Goal: Information Seeking & Learning: Check status

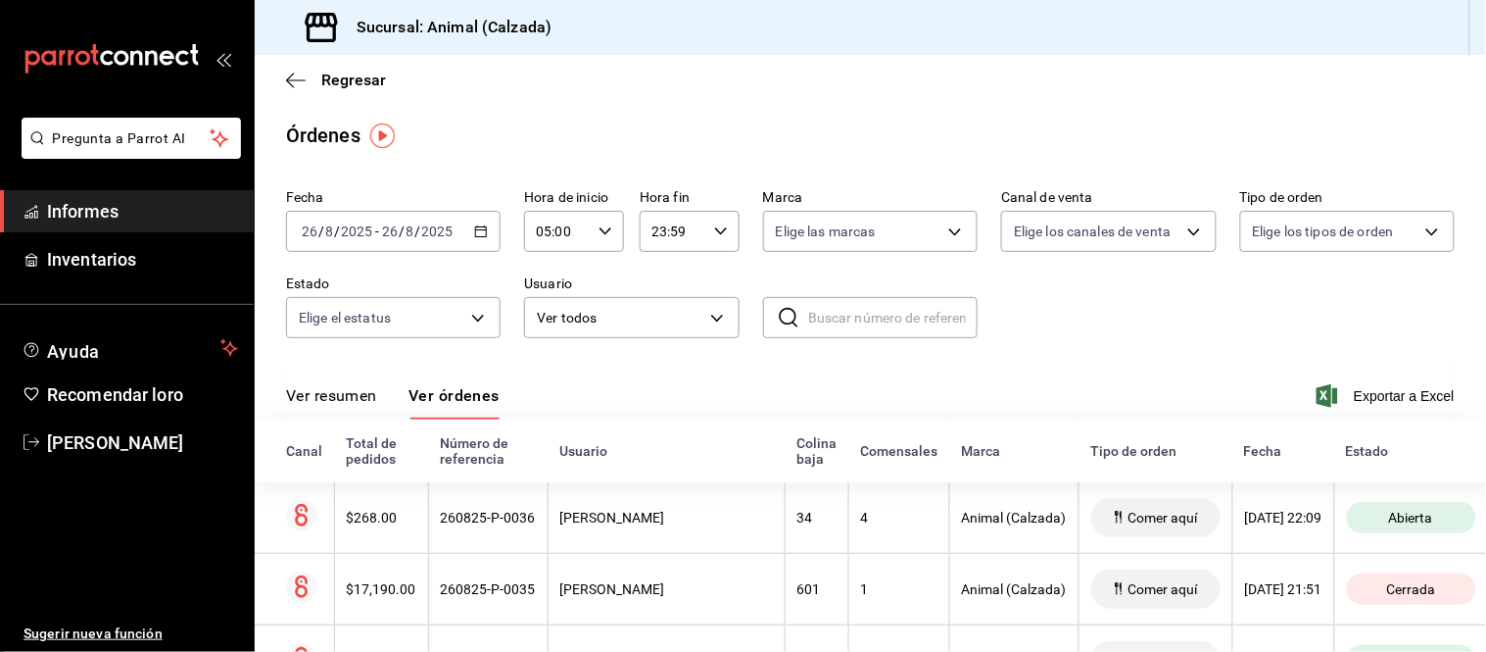
drag, startPoint x: 325, startPoint y: 408, endPoint x: 337, endPoint y: 382, distance: 28.1
click at [326, 408] on button "Ver resumen" at bounding box center [331, 402] width 91 height 34
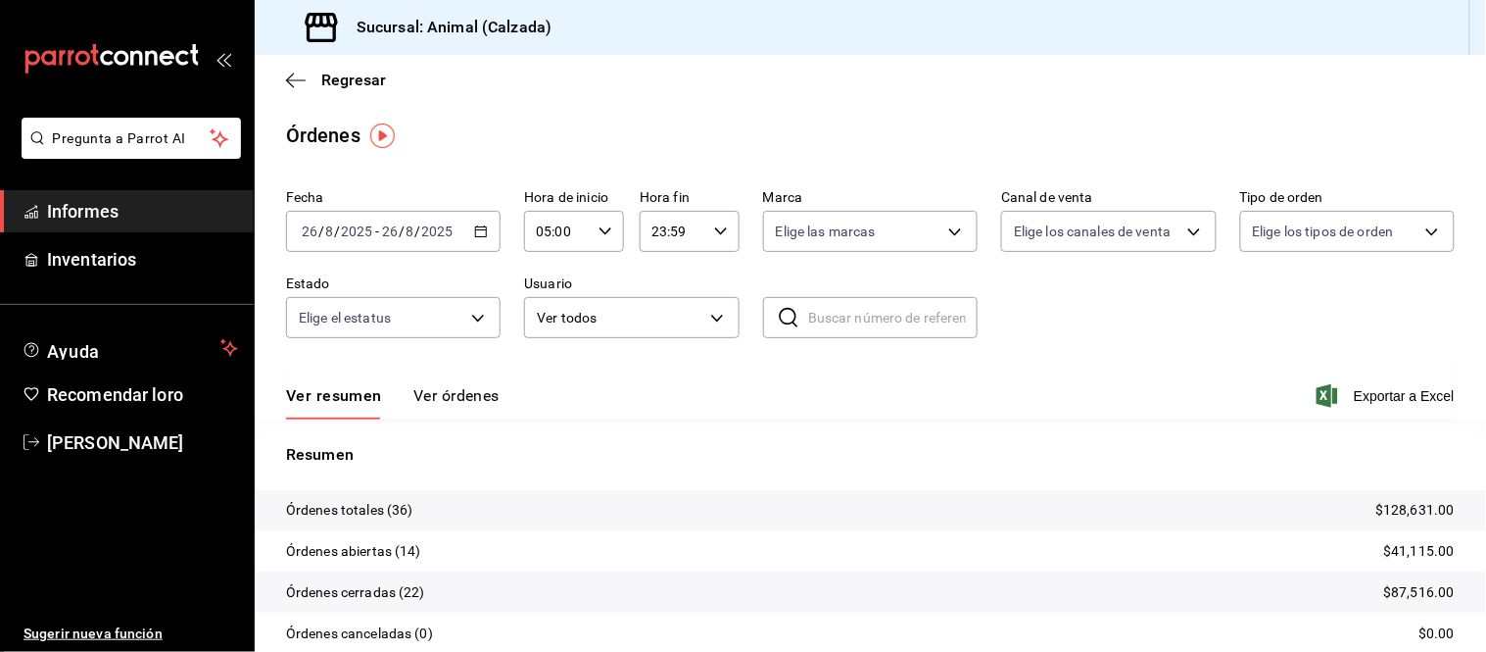
click at [447, 405] on font "Ver órdenes" at bounding box center [456, 395] width 86 height 19
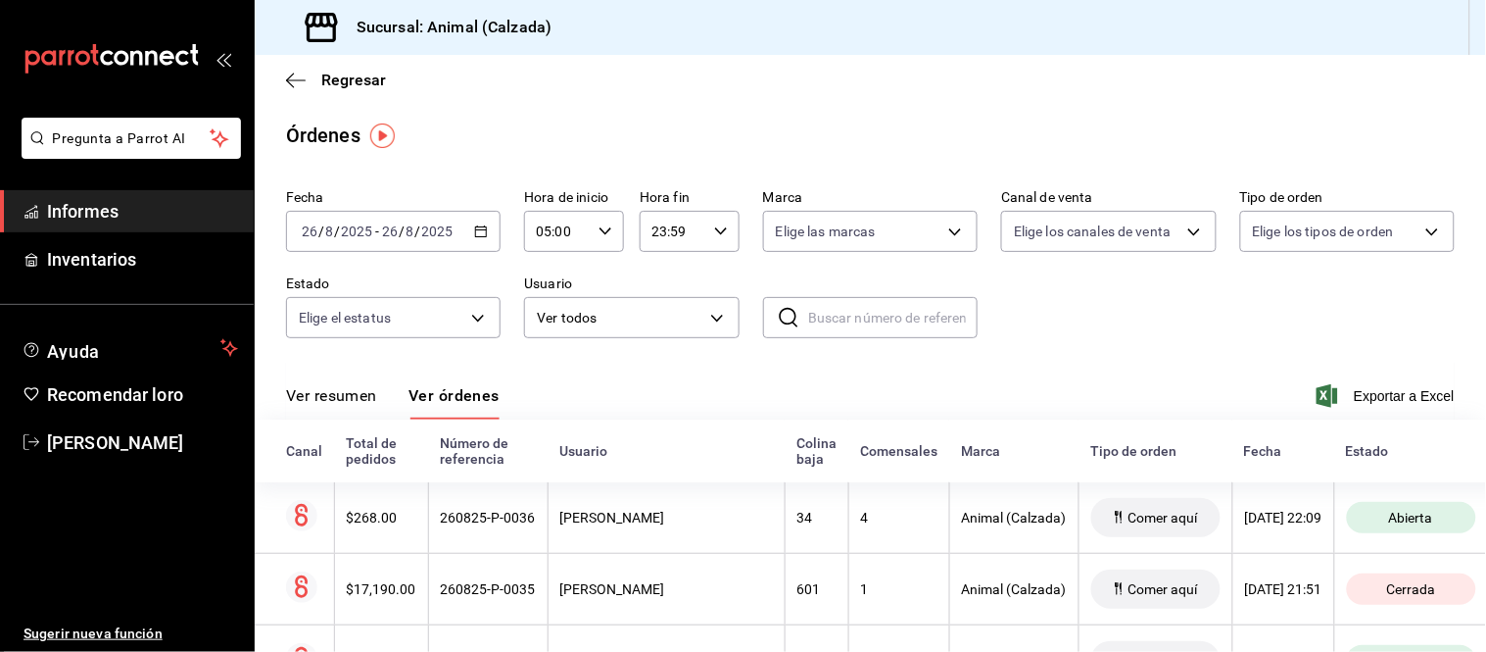
click at [363, 400] on font "Ver resumen" at bounding box center [331, 395] width 91 height 19
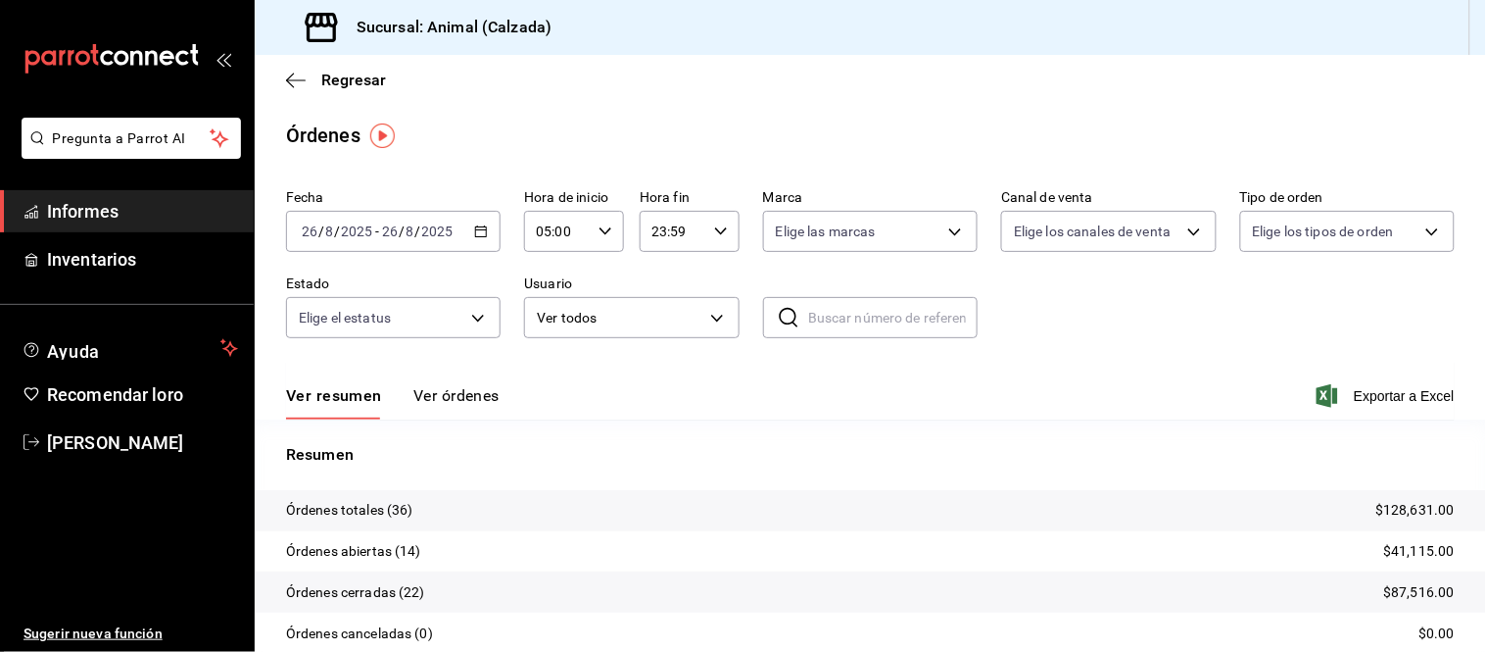
click at [461, 403] on font "Ver órdenes" at bounding box center [456, 395] width 86 height 19
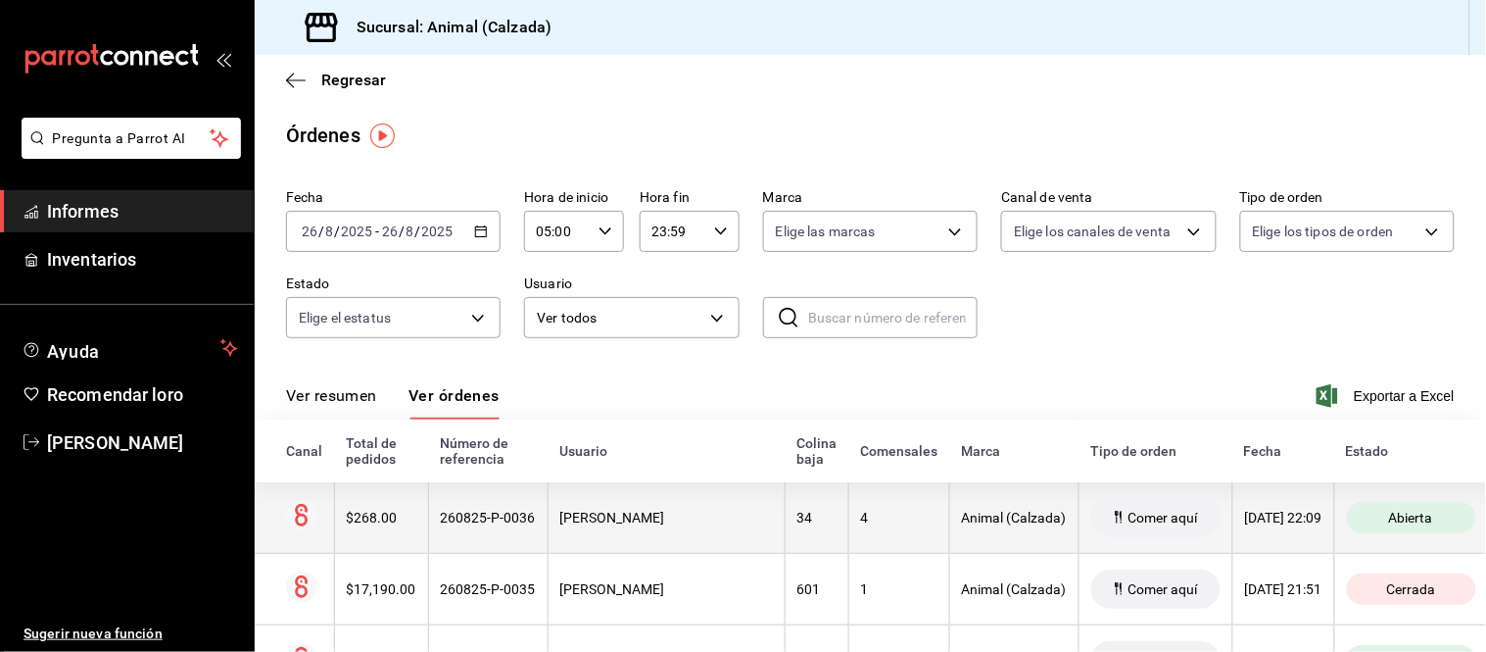
click at [785, 535] on th "34" at bounding box center [817, 518] width 64 height 72
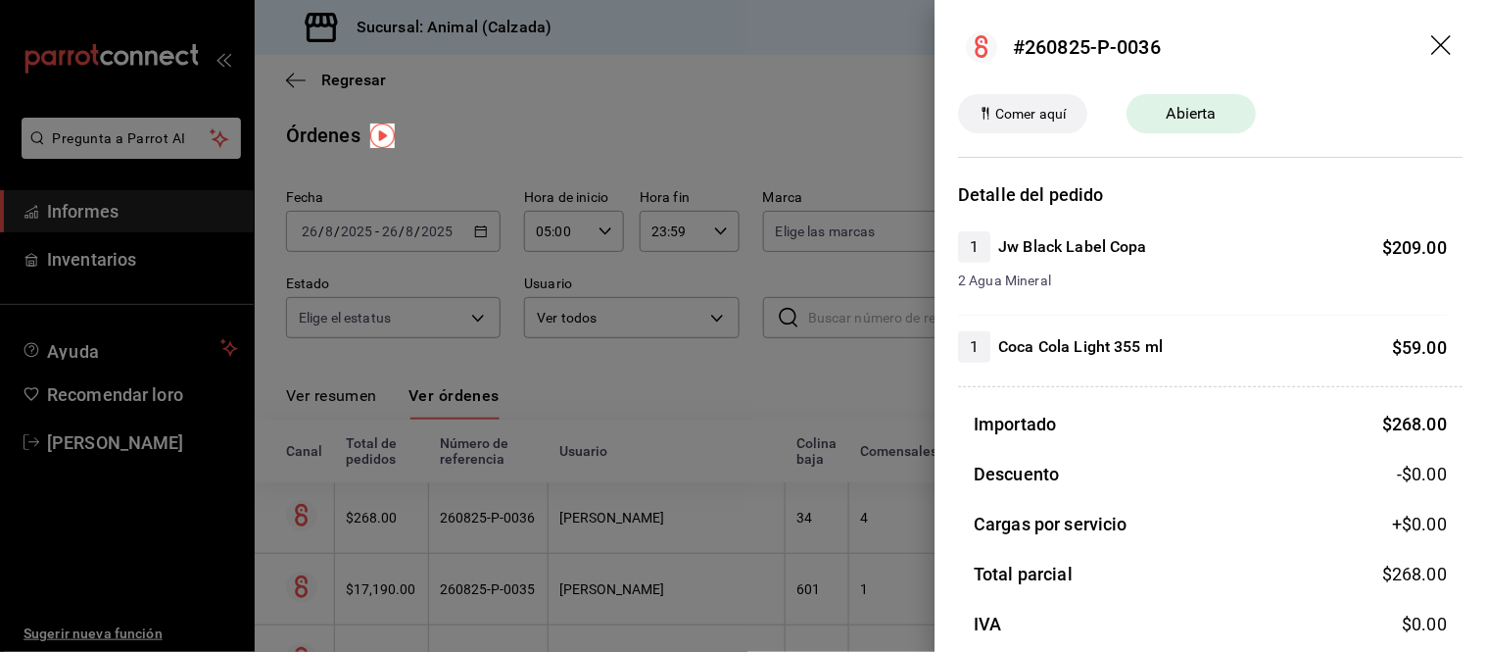
click at [813, 535] on div at bounding box center [743, 326] width 1486 height 652
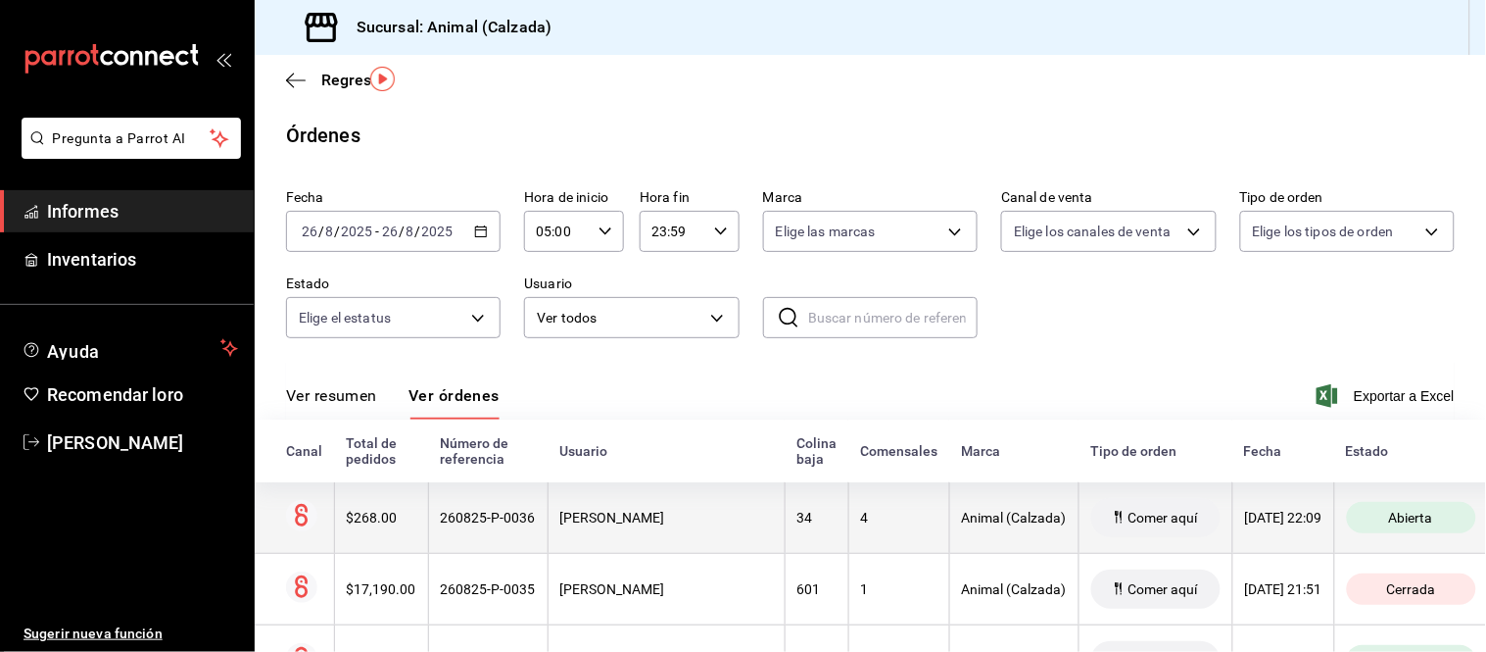
scroll to position [109, 0]
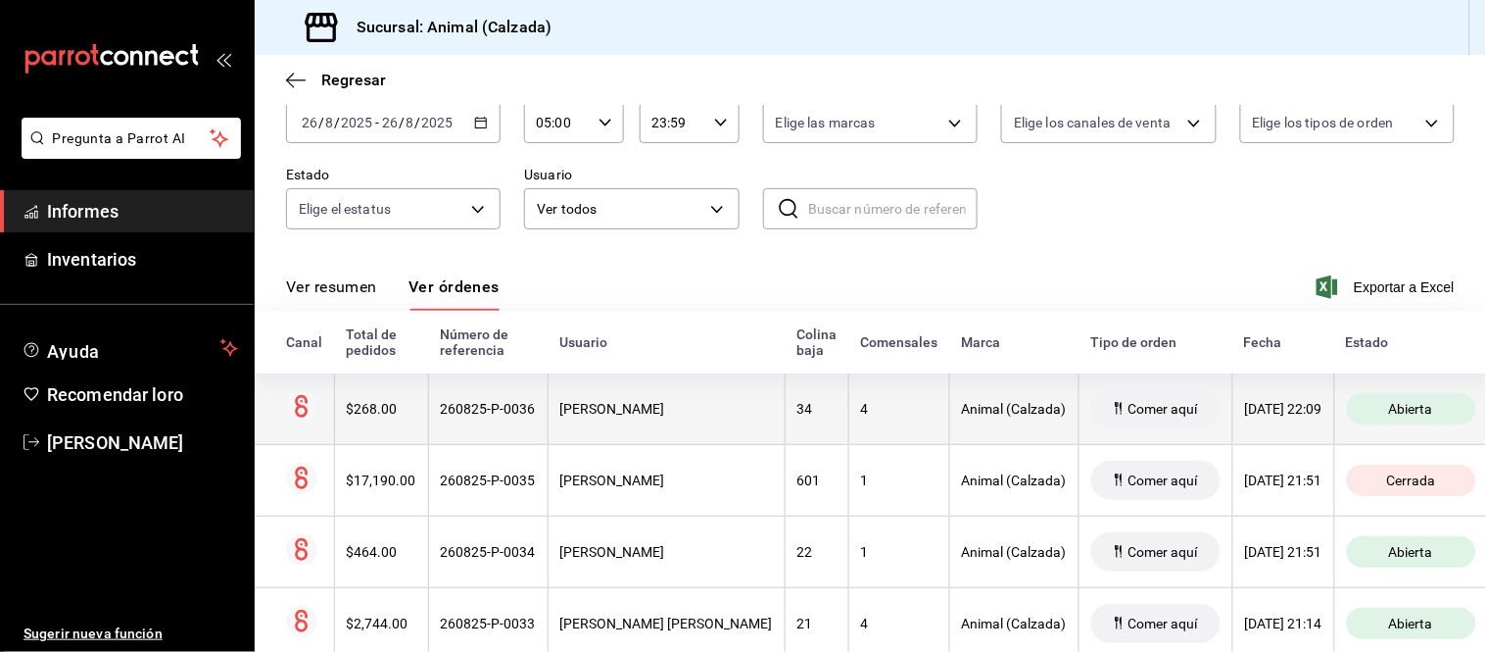
click at [888, 423] on th "4" at bounding box center [899, 409] width 101 height 72
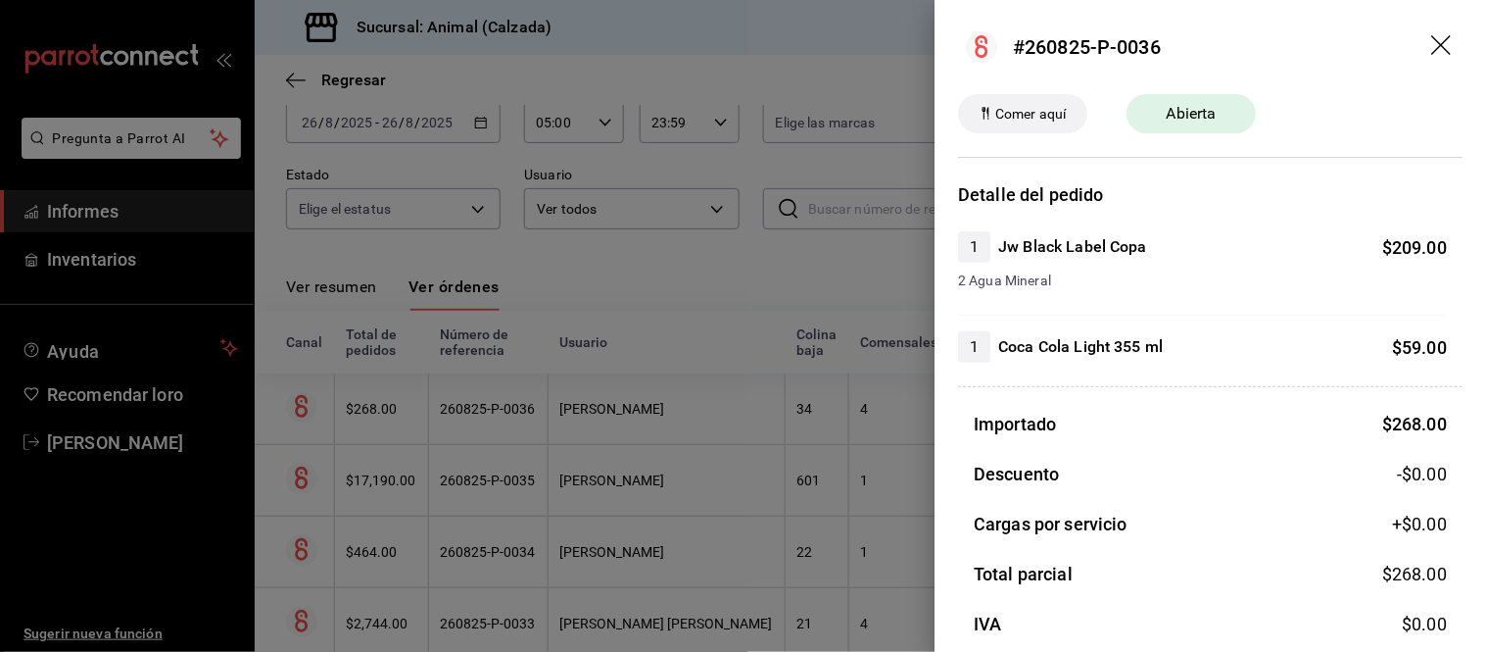
click at [862, 437] on div at bounding box center [743, 326] width 1486 height 652
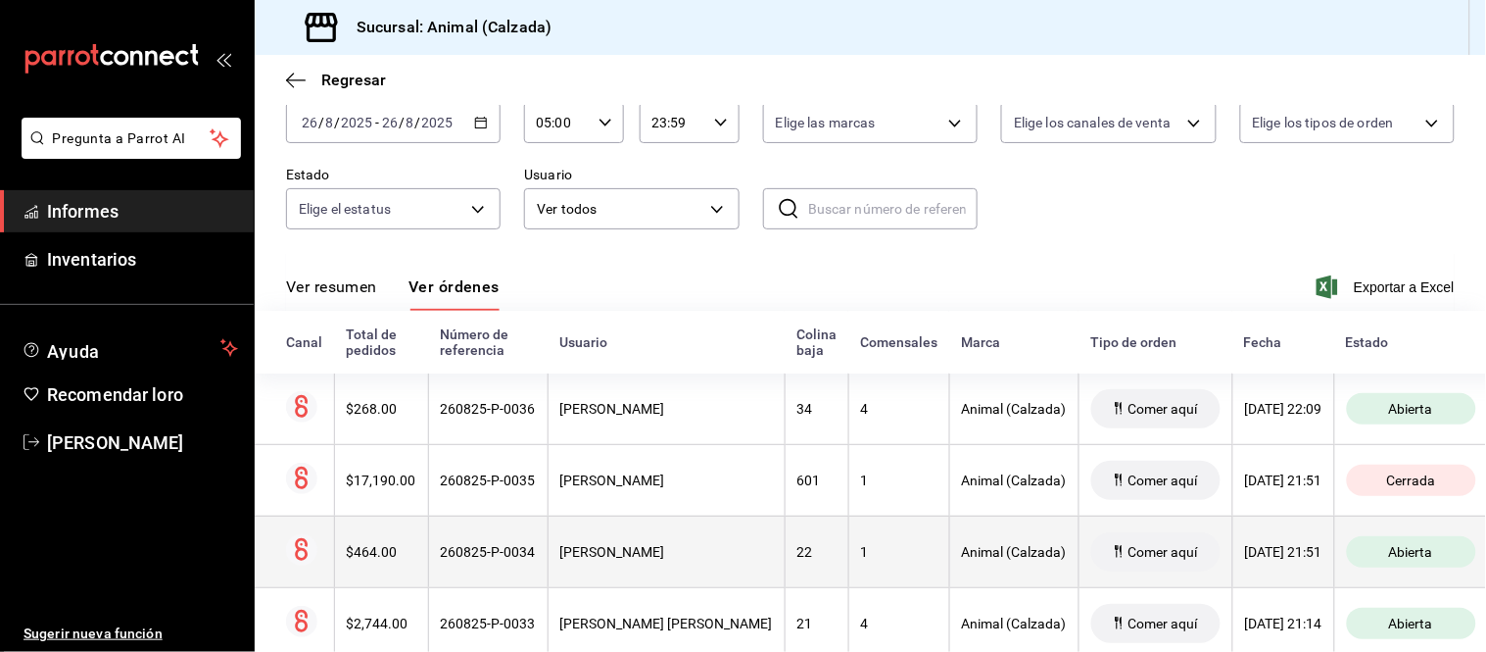
click at [1133, 580] on th "Comer aquí" at bounding box center [1156, 551] width 154 height 72
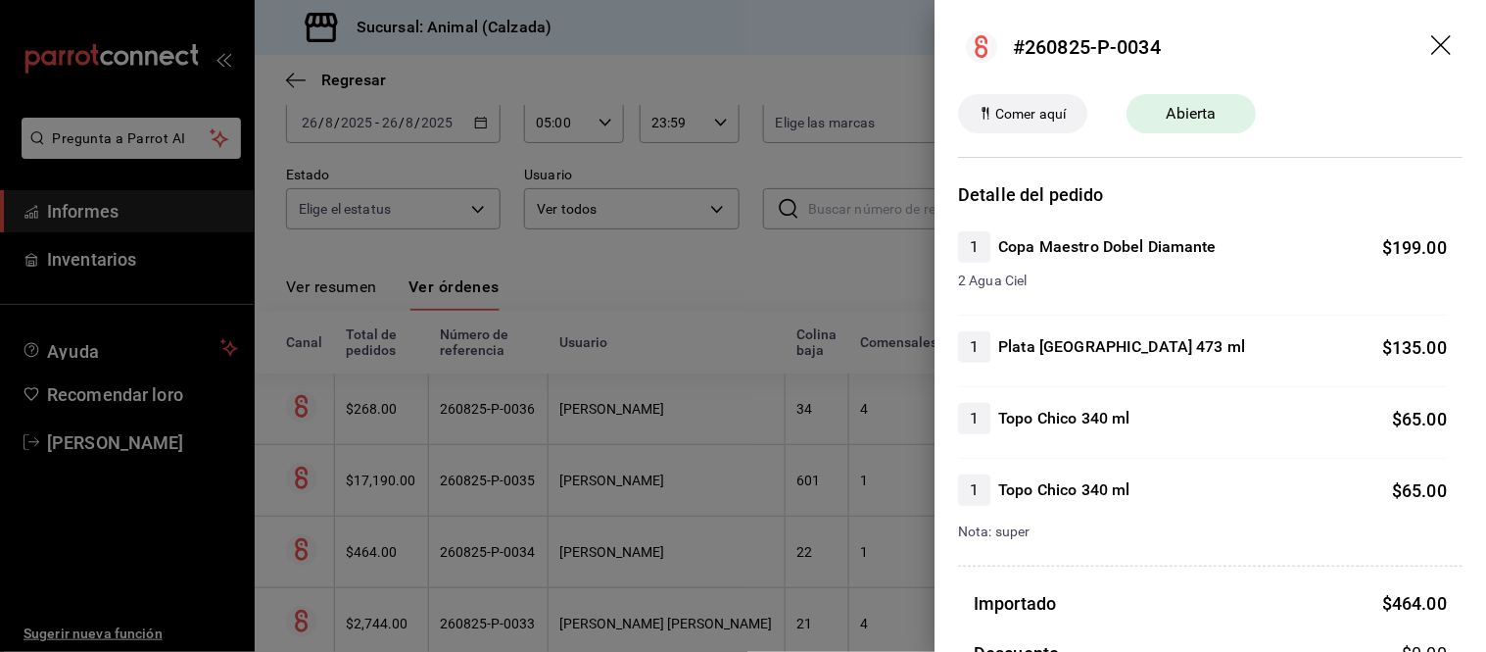
click at [745, 465] on div at bounding box center [743, 326] width 1486 height 652
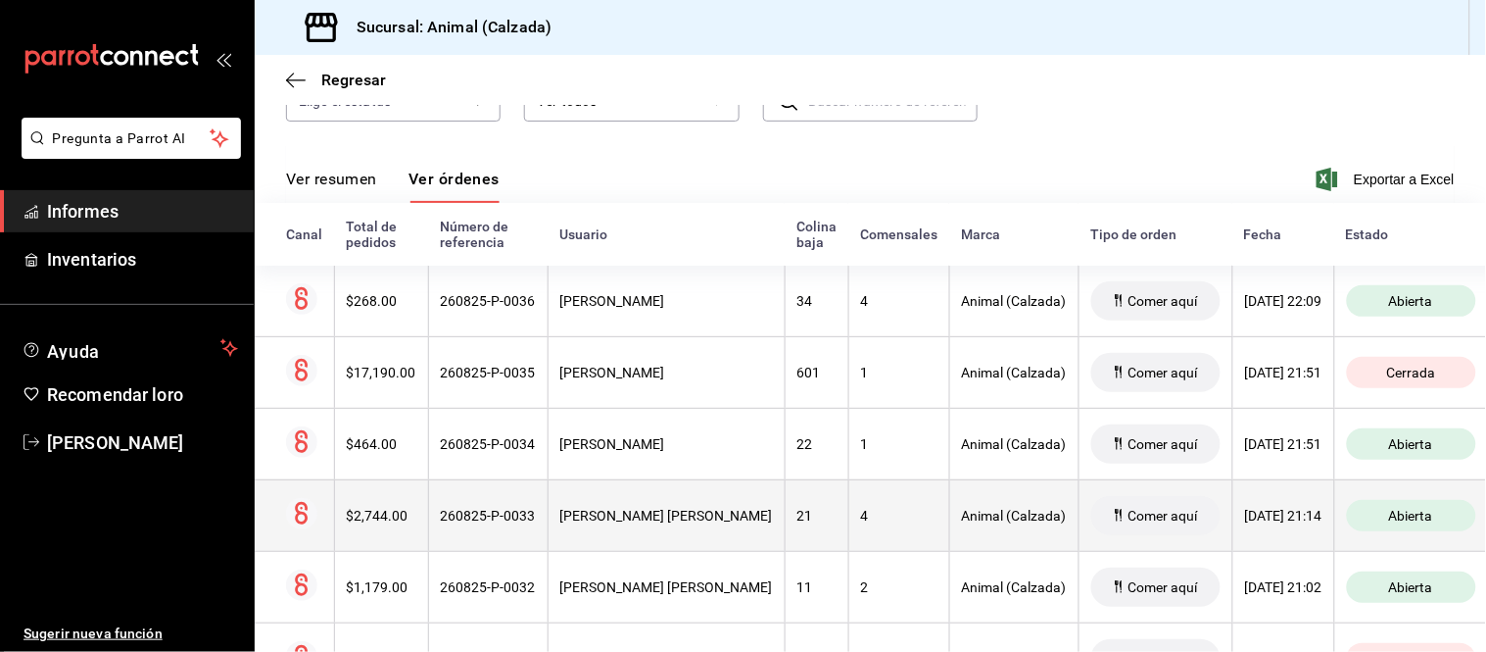
scroll to position [218, 0]
click at [975, 516] on font "Animal (Calzada)" at bounding box center [1014, 515] width 105 height 16
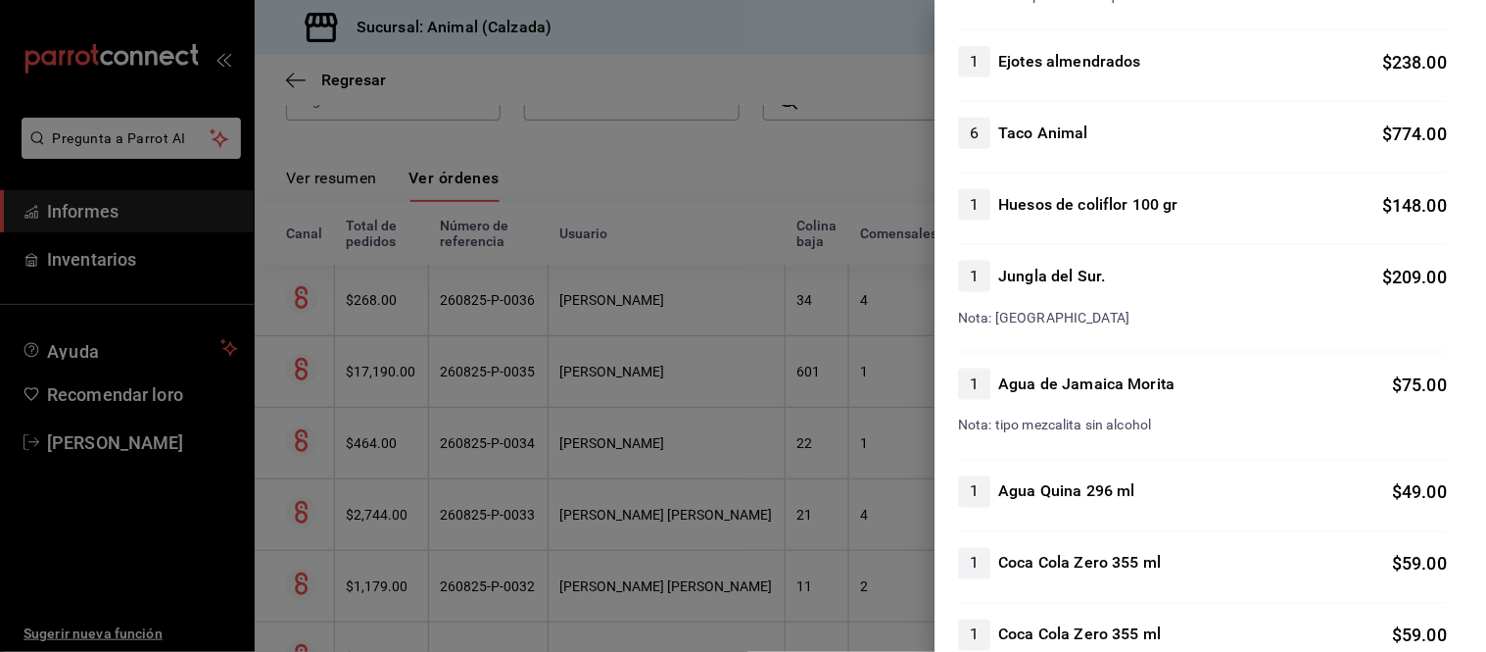
scroll to position [653, 0]
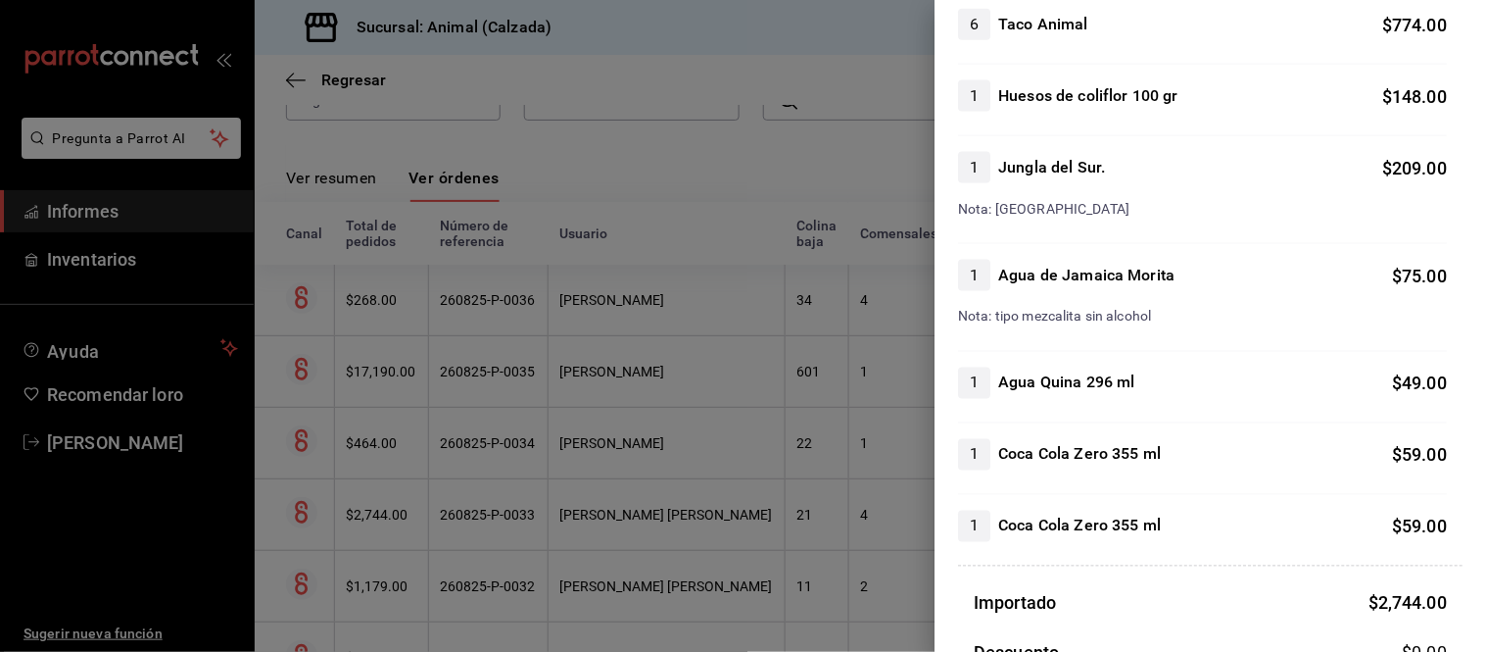
click at [722, 481] on div at bounding box center [743, 326] width 1486 height 652
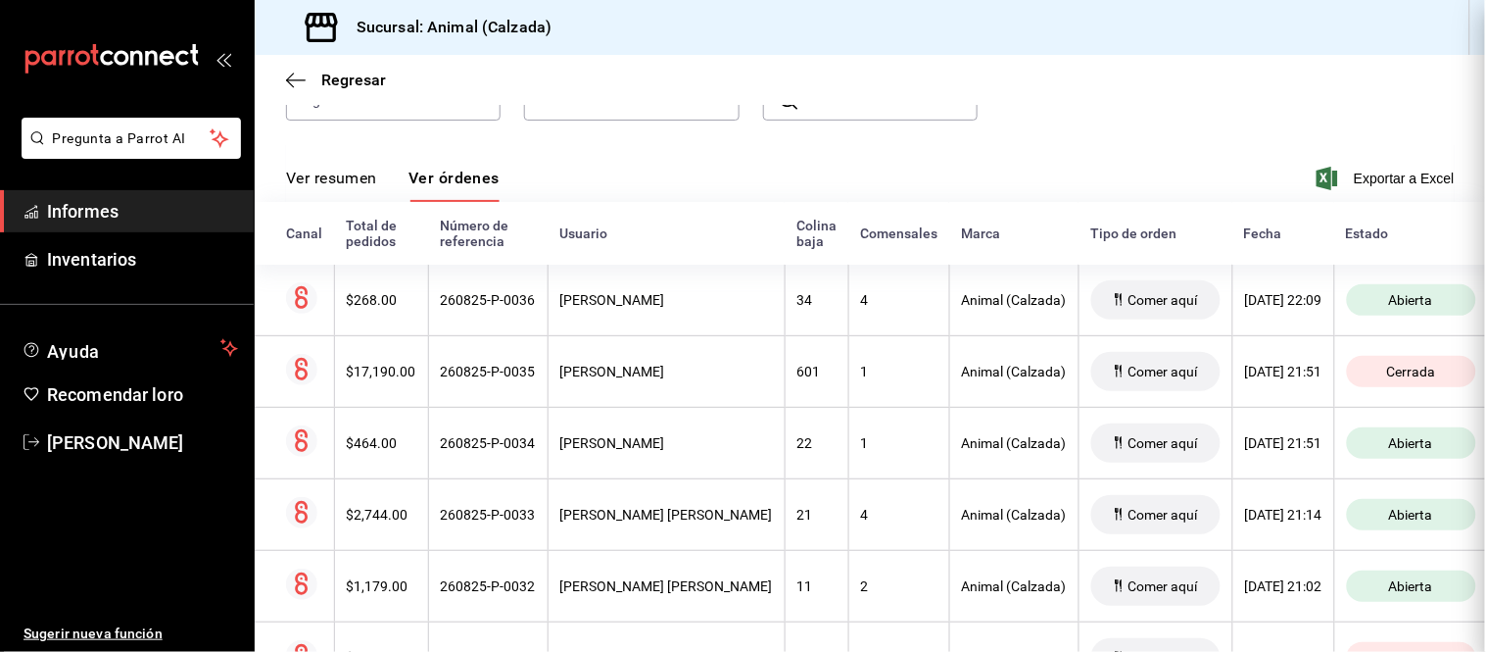
scroll to position [0, 0]
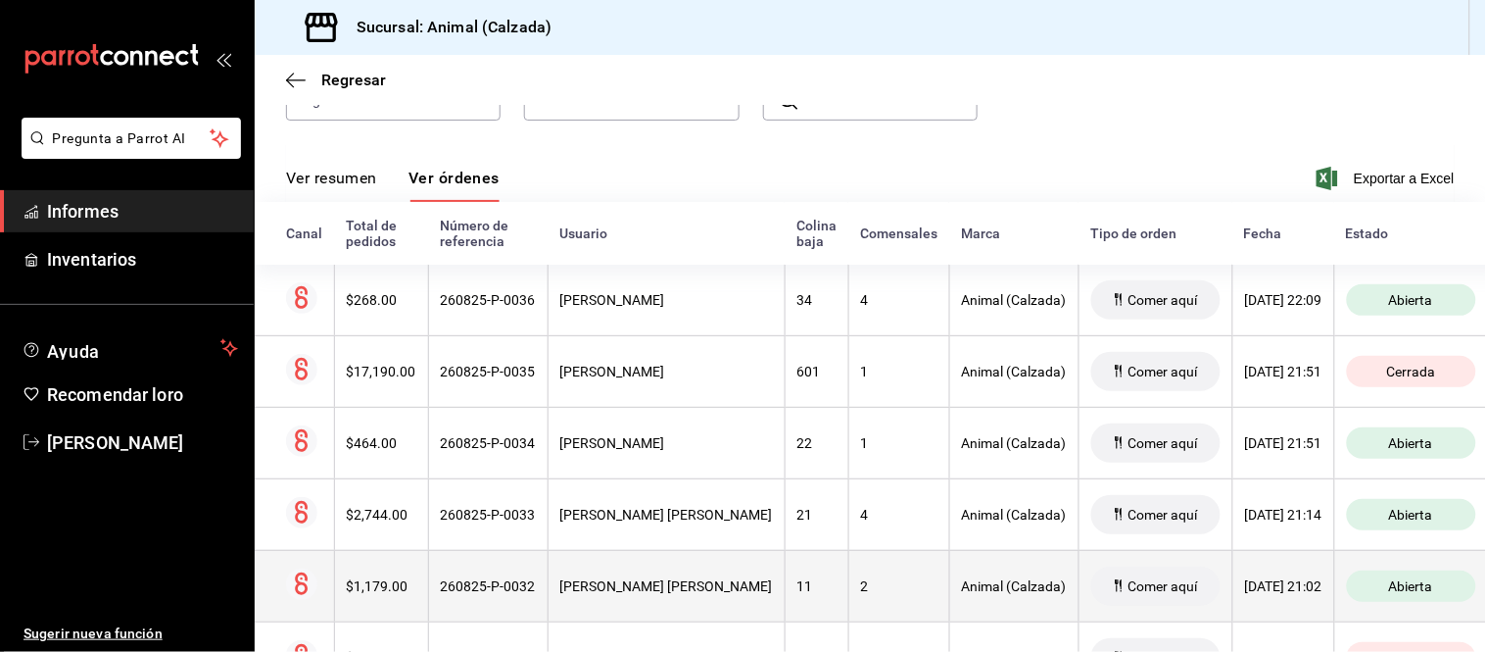
click at [861, 582] on div "2" at bounding box center [899, 586] width 76 height 16
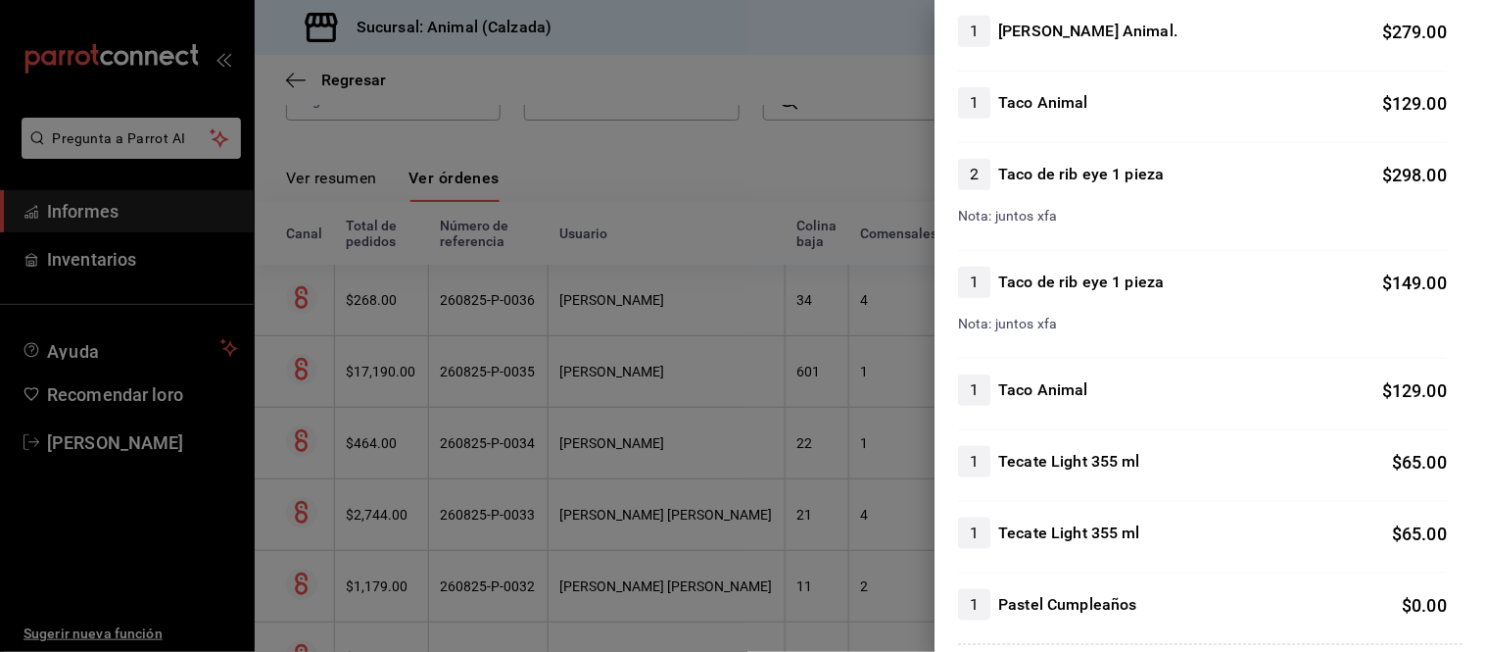
scroll to position [326, 0]
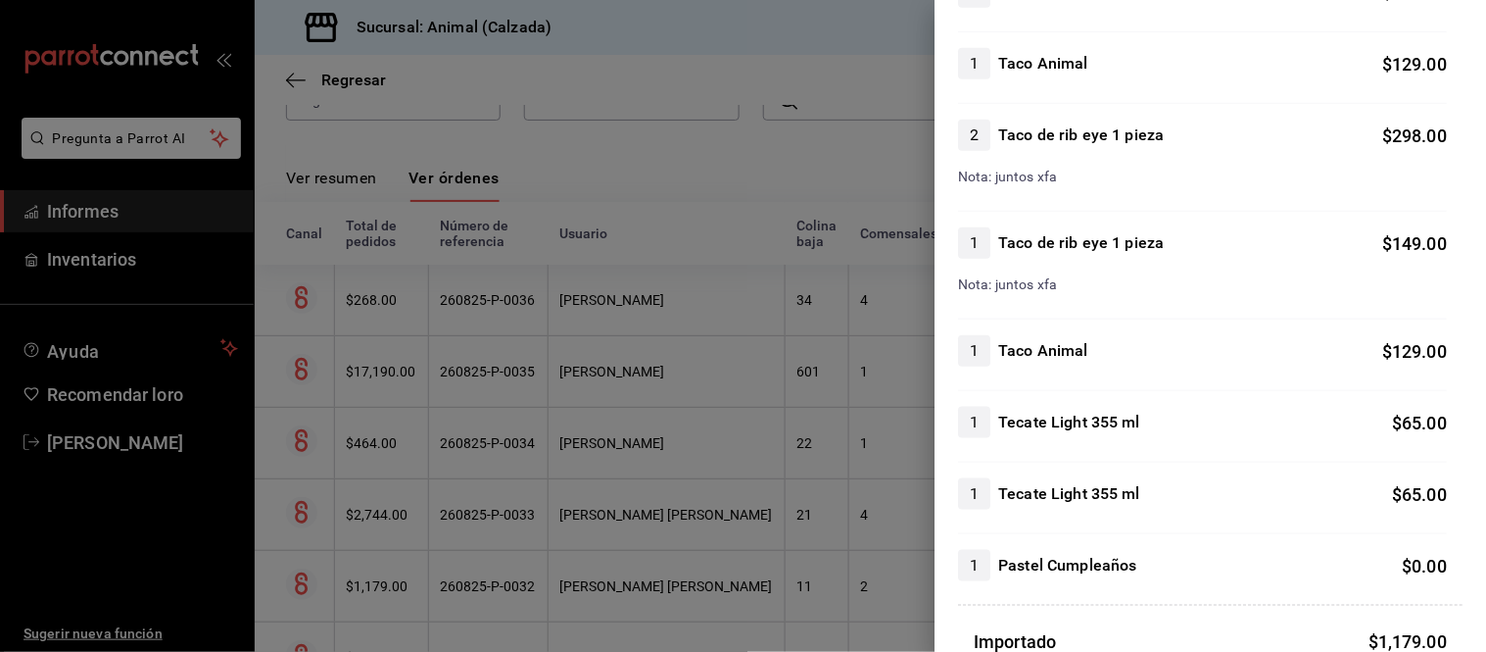
click at [784, 546] on div at bounding box center [743, 326] width 1486 height 652
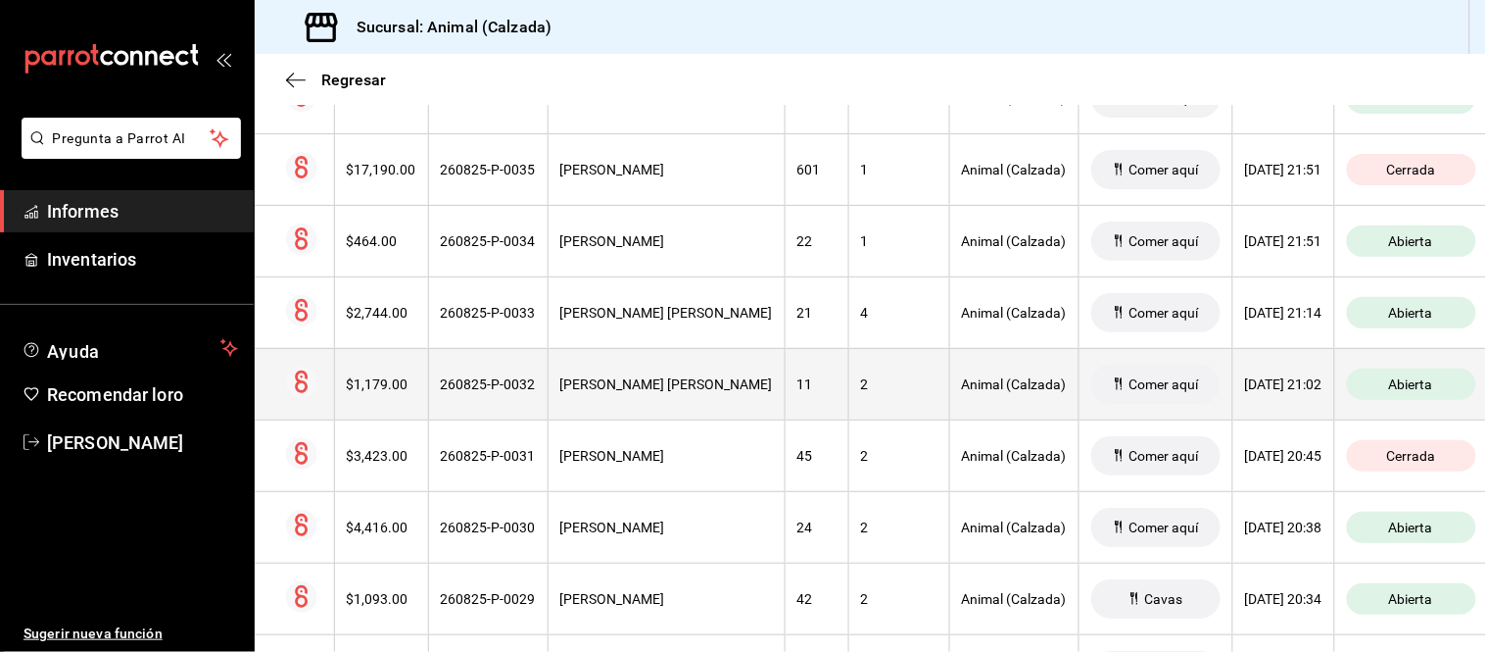
scroll to position [435, 0]
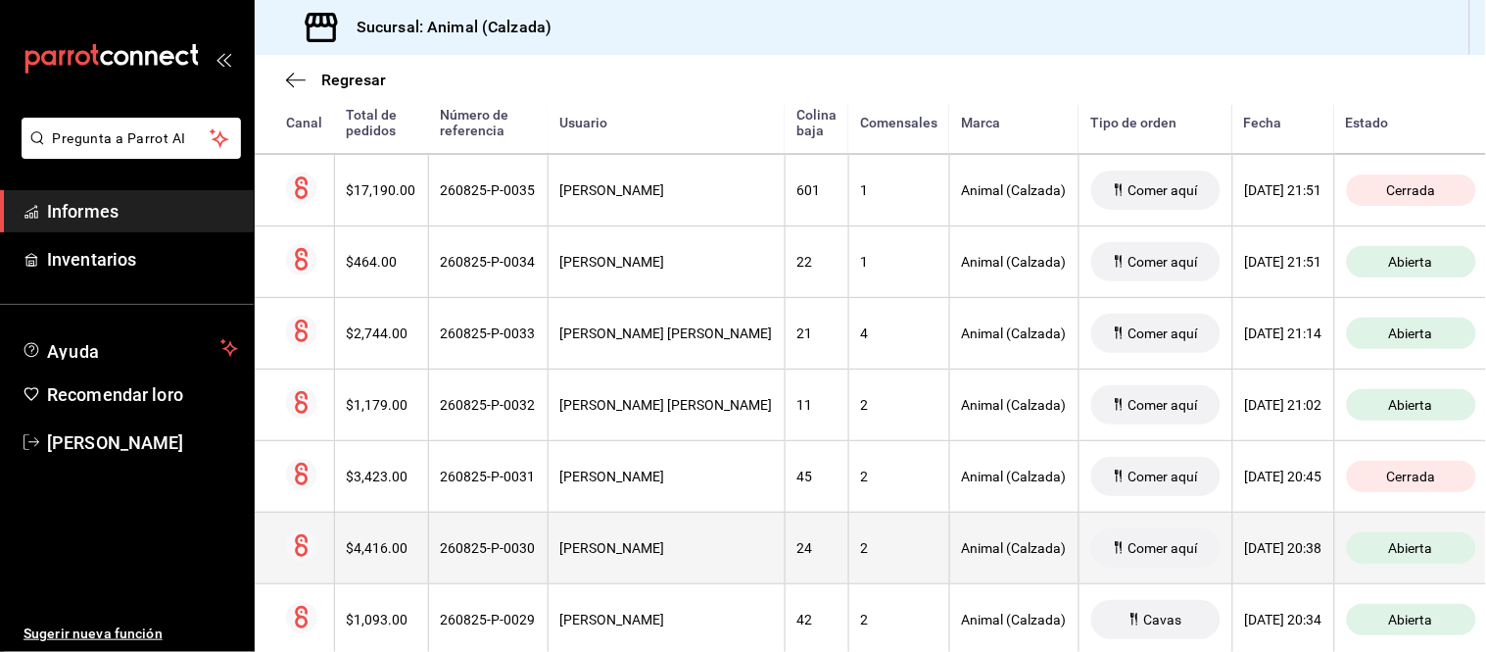
click at [878, 531] on th "2" at bounding box center [899, 547] width 101 height 72
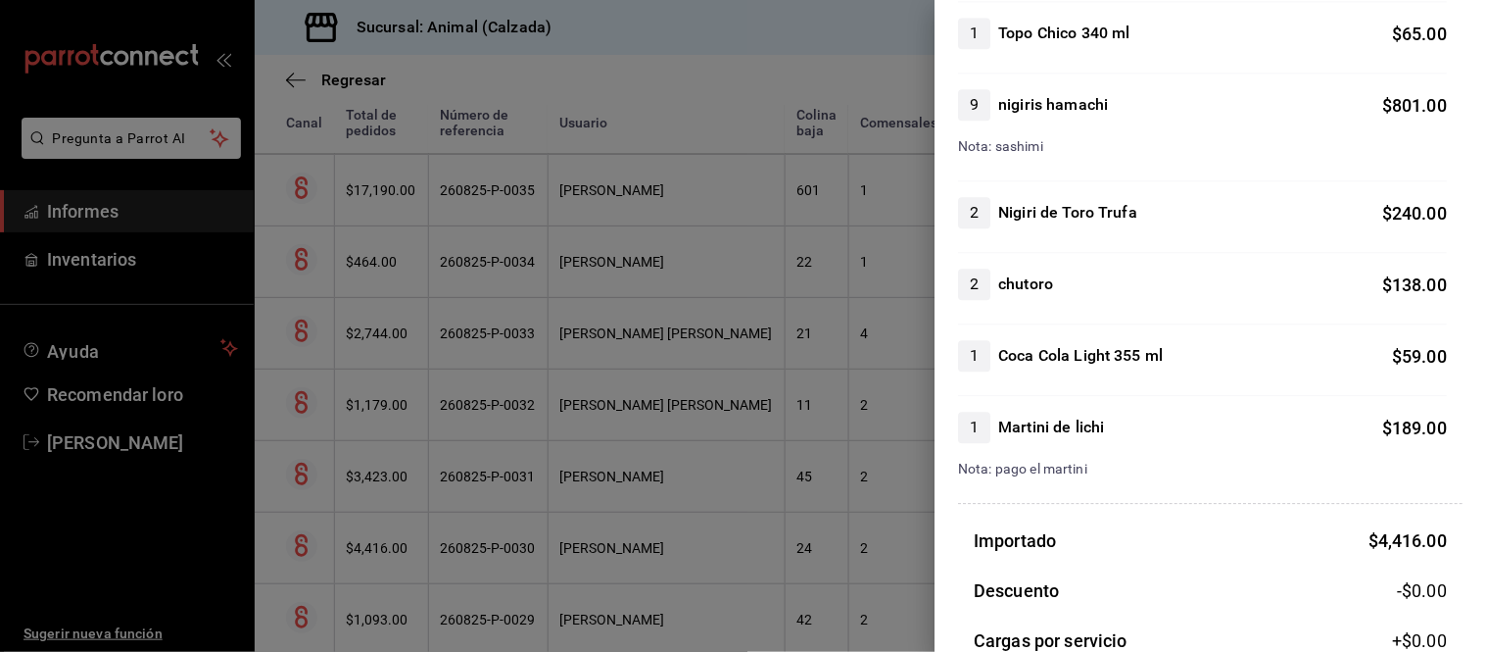
scroll to position [1197, 0]
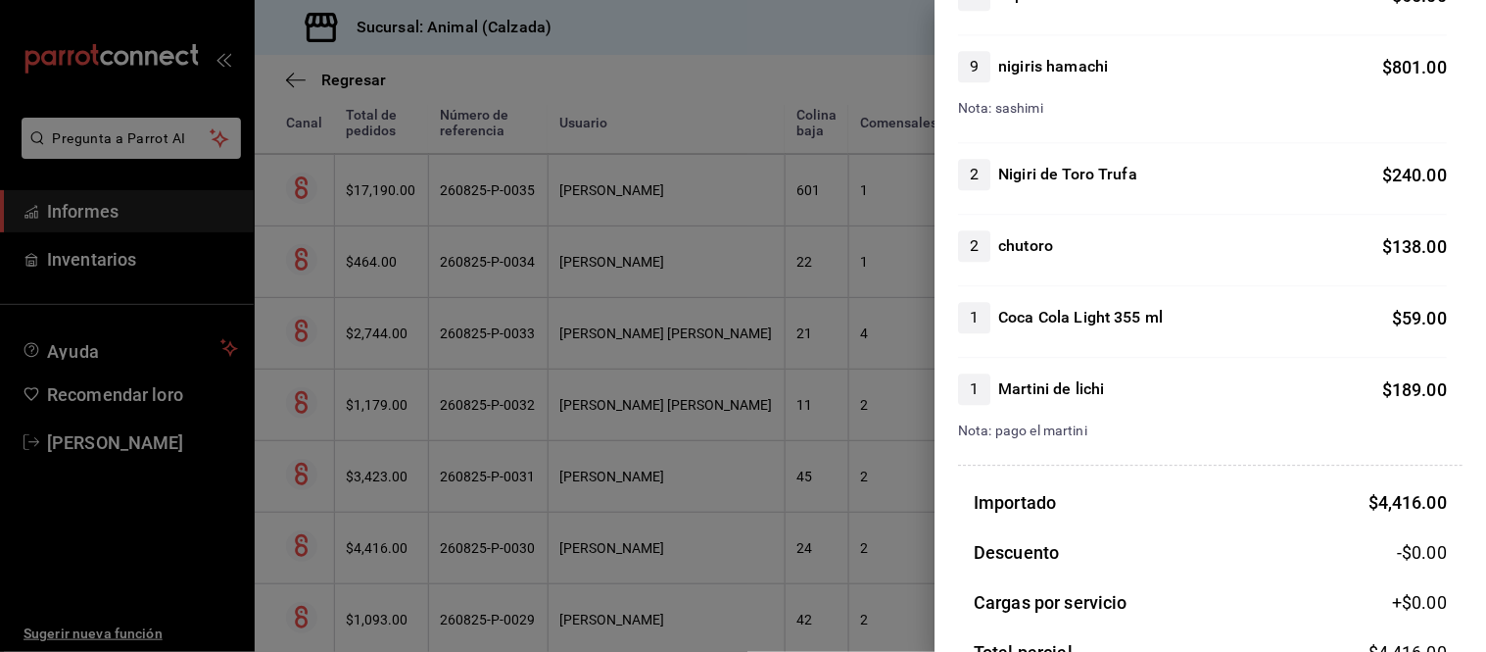
click at [922, 552] on div at bounding box center [743, 326] width 1486 height 652
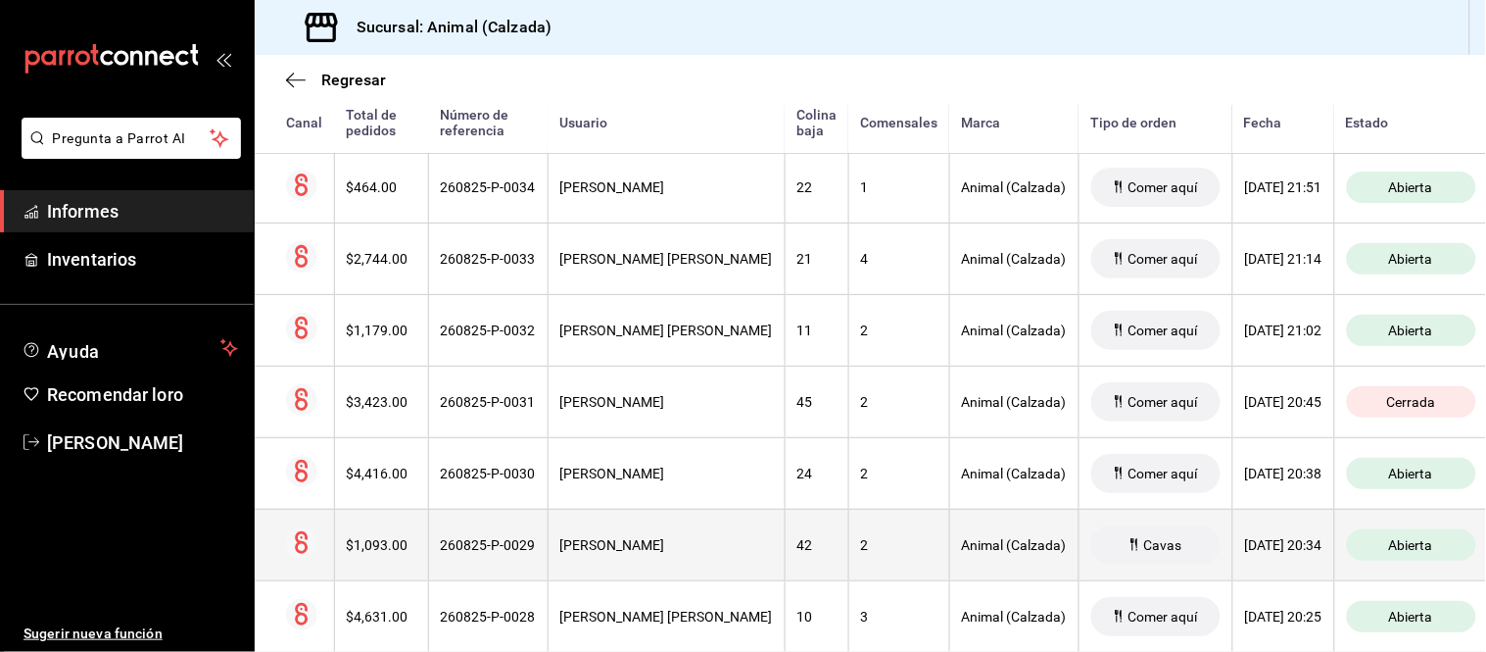
scroll to position [544, 0]
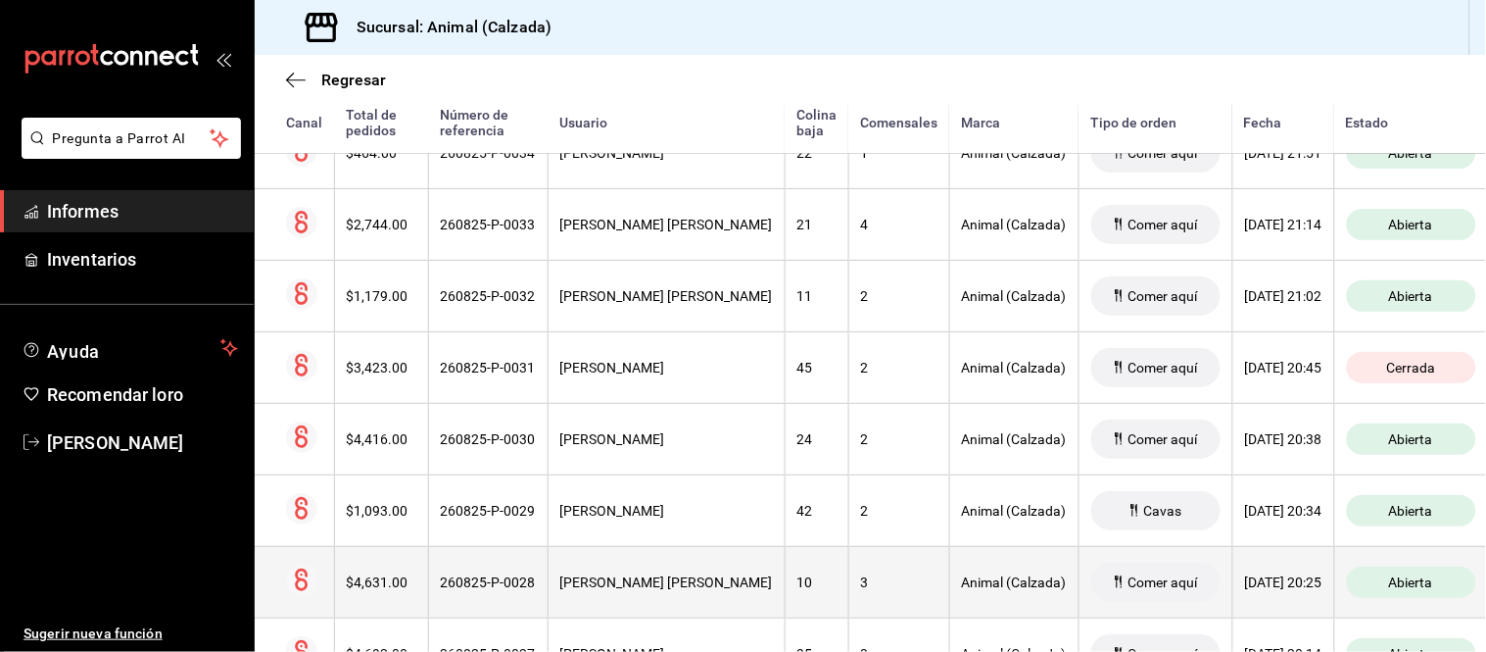
click at [962, 590] on font "Animal (Calzada)" at bounding box center [1014, 582] width 105 height 16
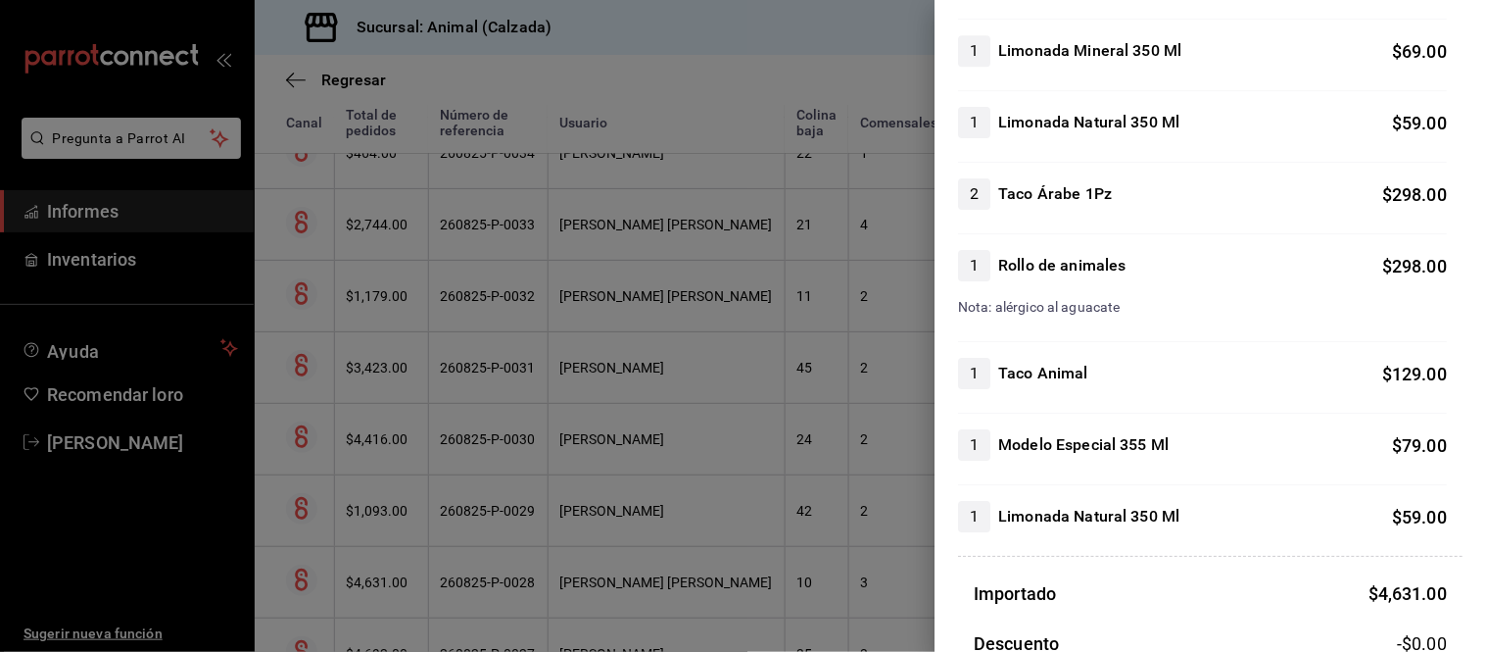
scroll to position [1632, 0]
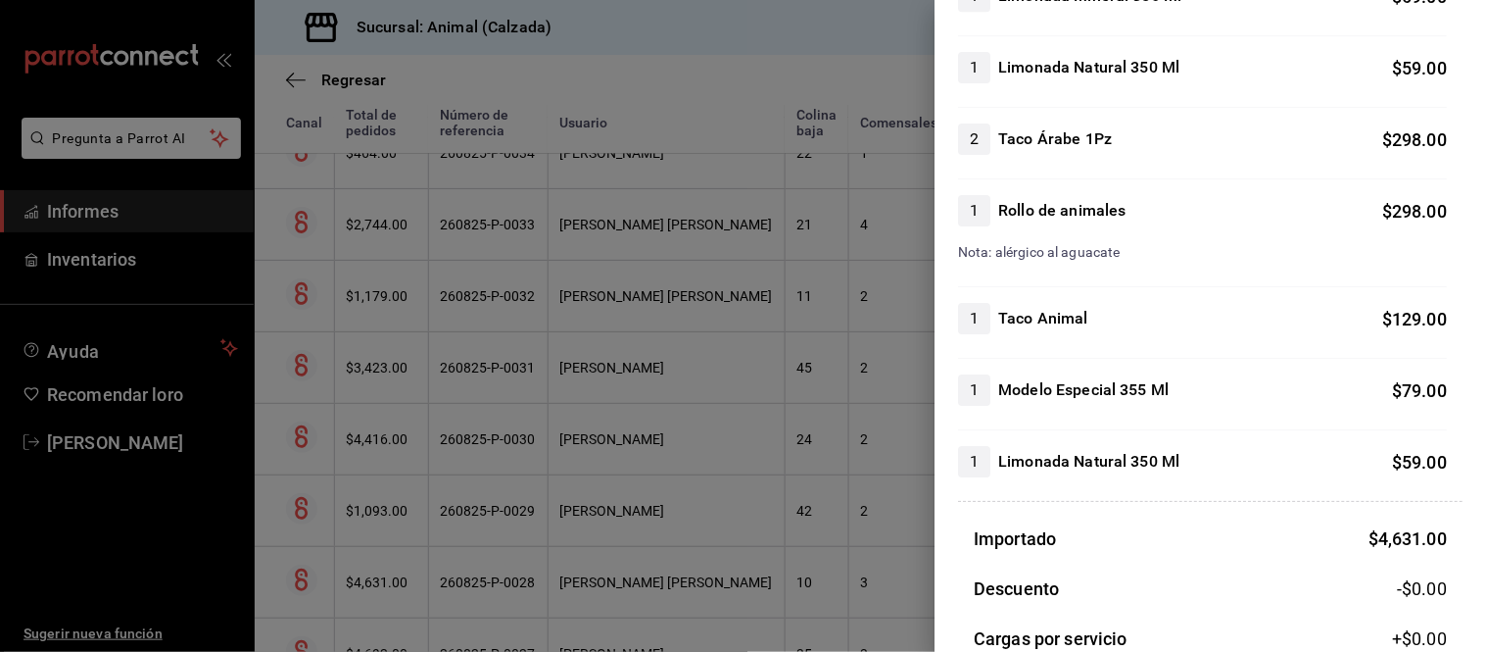
click at [803, 515] on div at bounding box center [743, 326] width 1486 height 652
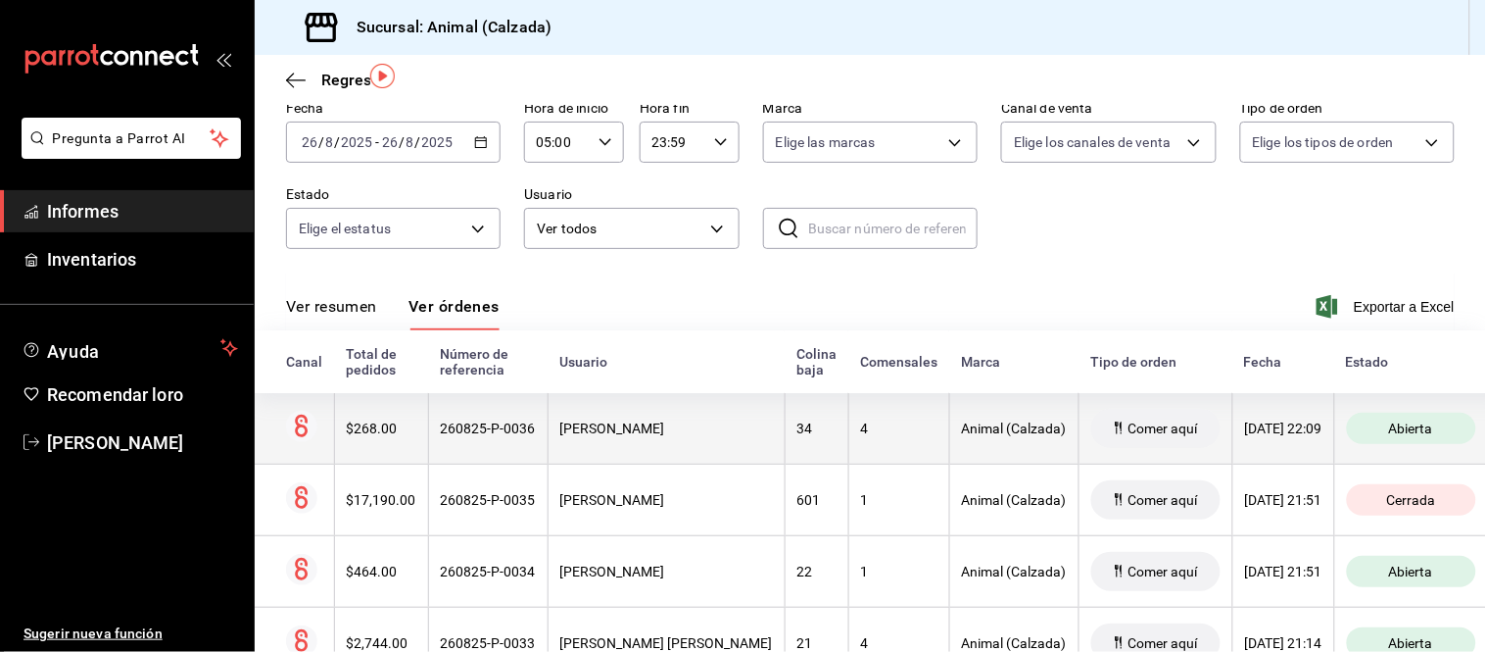
scroll to position [109, 0]
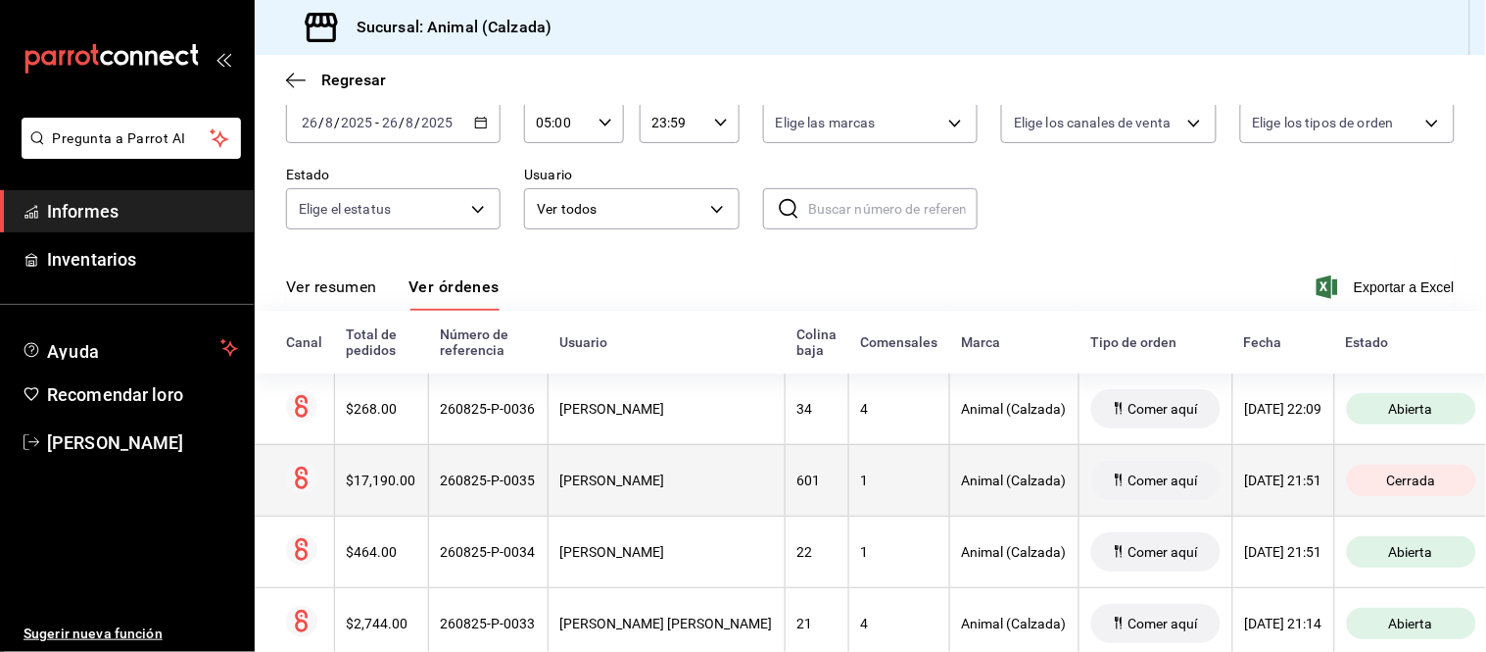
click at [849, 485] on th "1" at bounding box center [899, 480] width 101 height 72
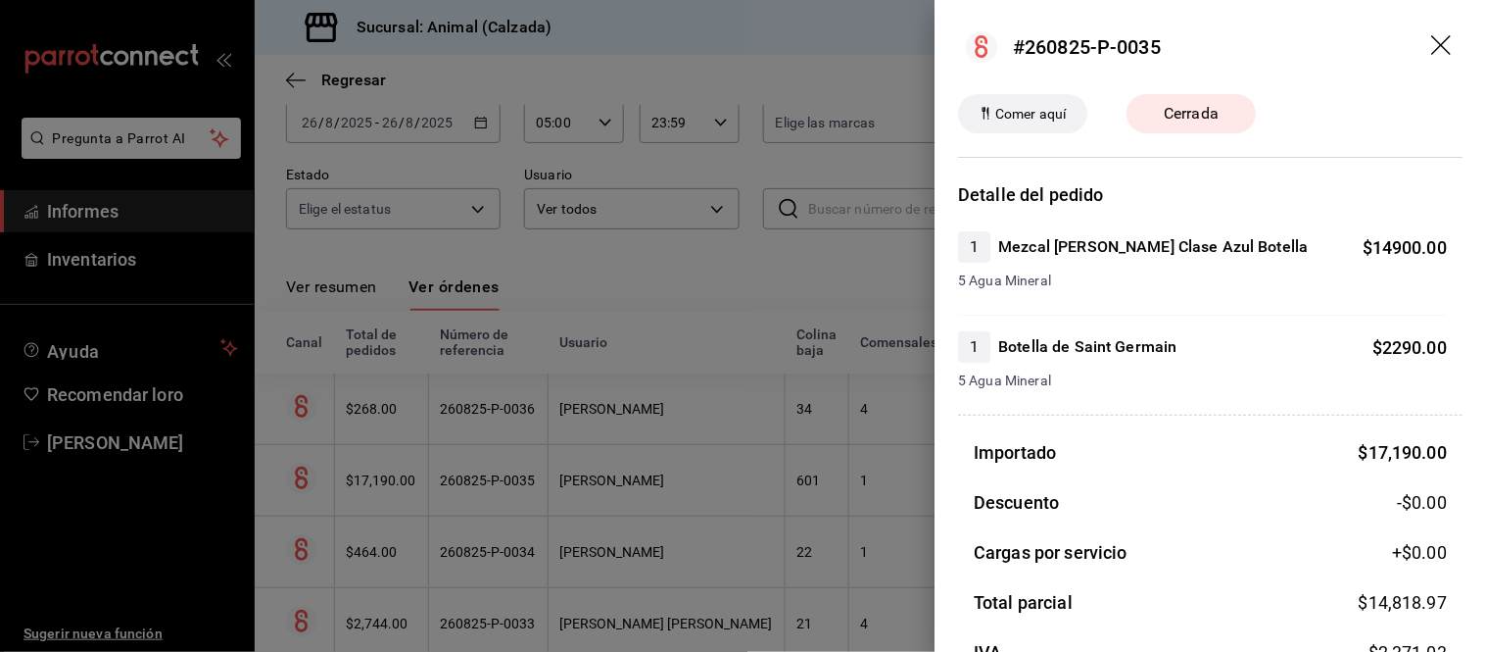
click at [824, 385] on div at bounding box center [743, 326] width 1486 height 652
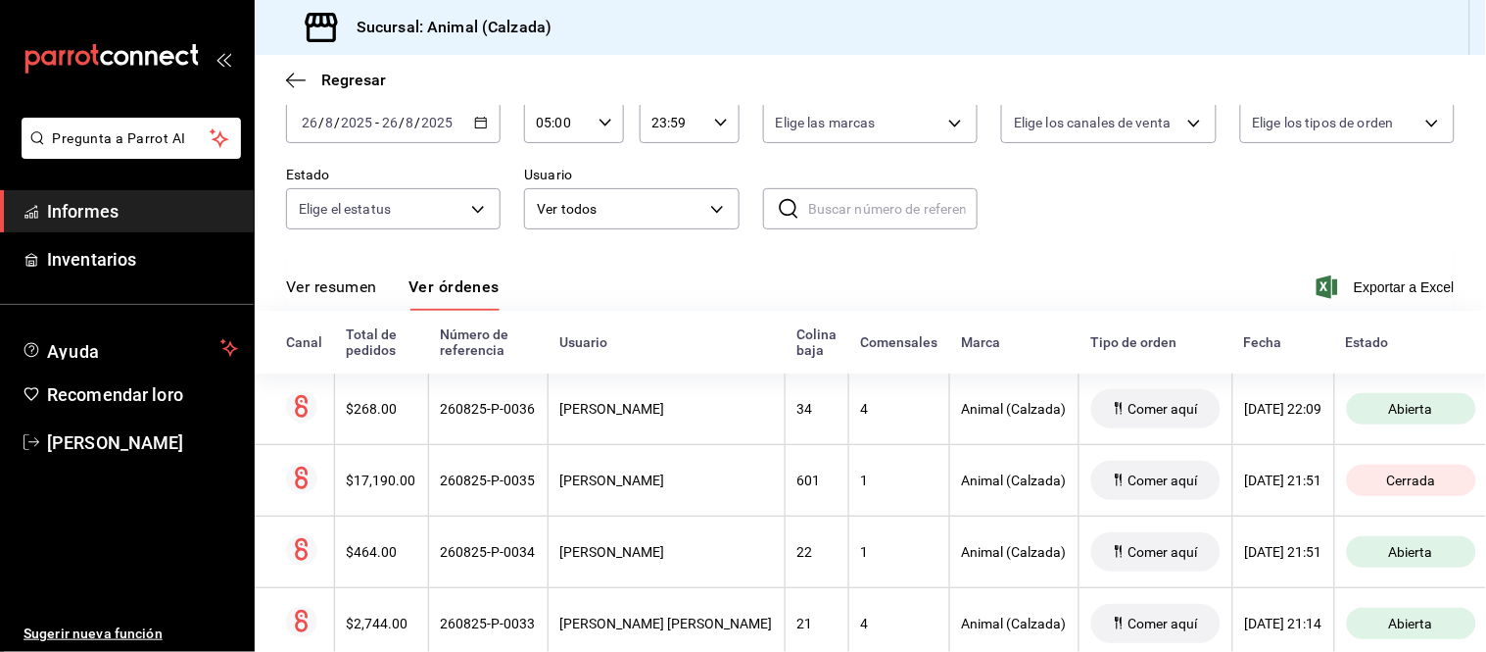
click at [358, 289] on font "Ver resumen" at bounding box center [331, 286] width 91 height 19
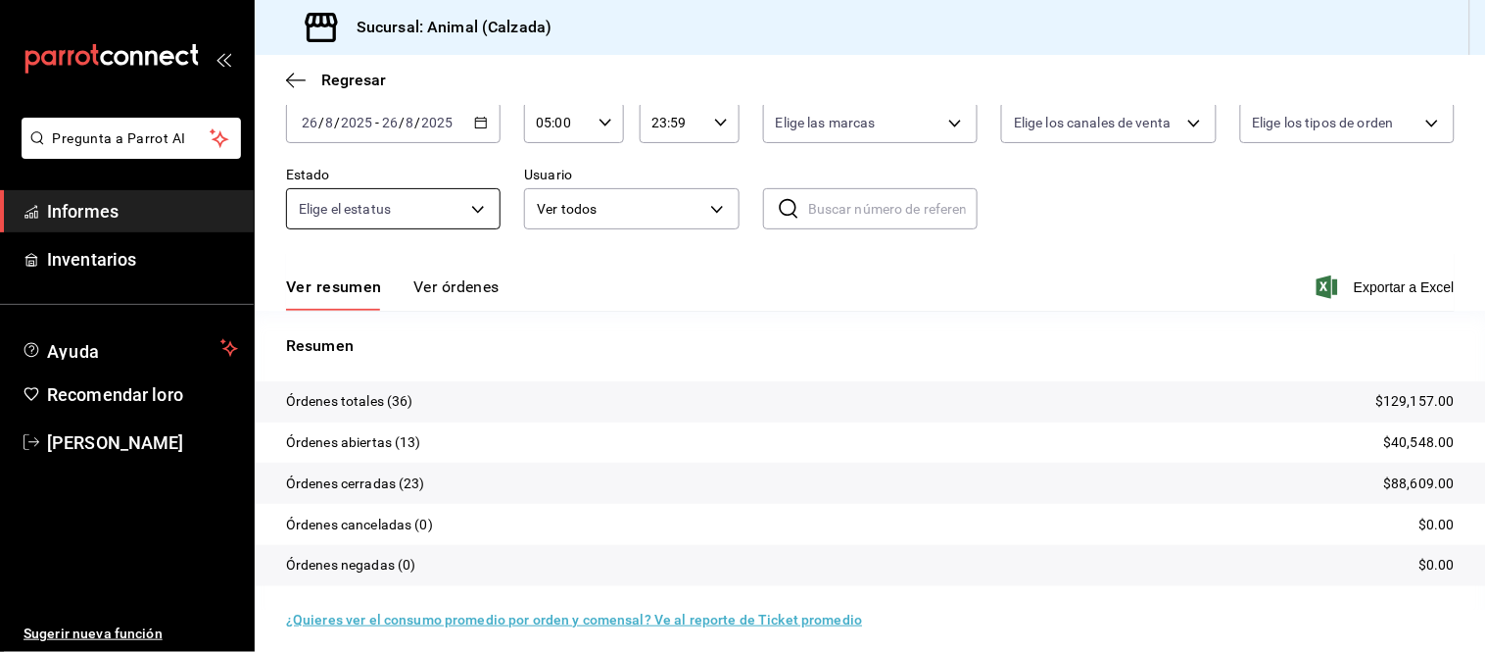
click at [454, 290] on font "Ver órdenes" at bounding box center [456, 286] width 86 height 19
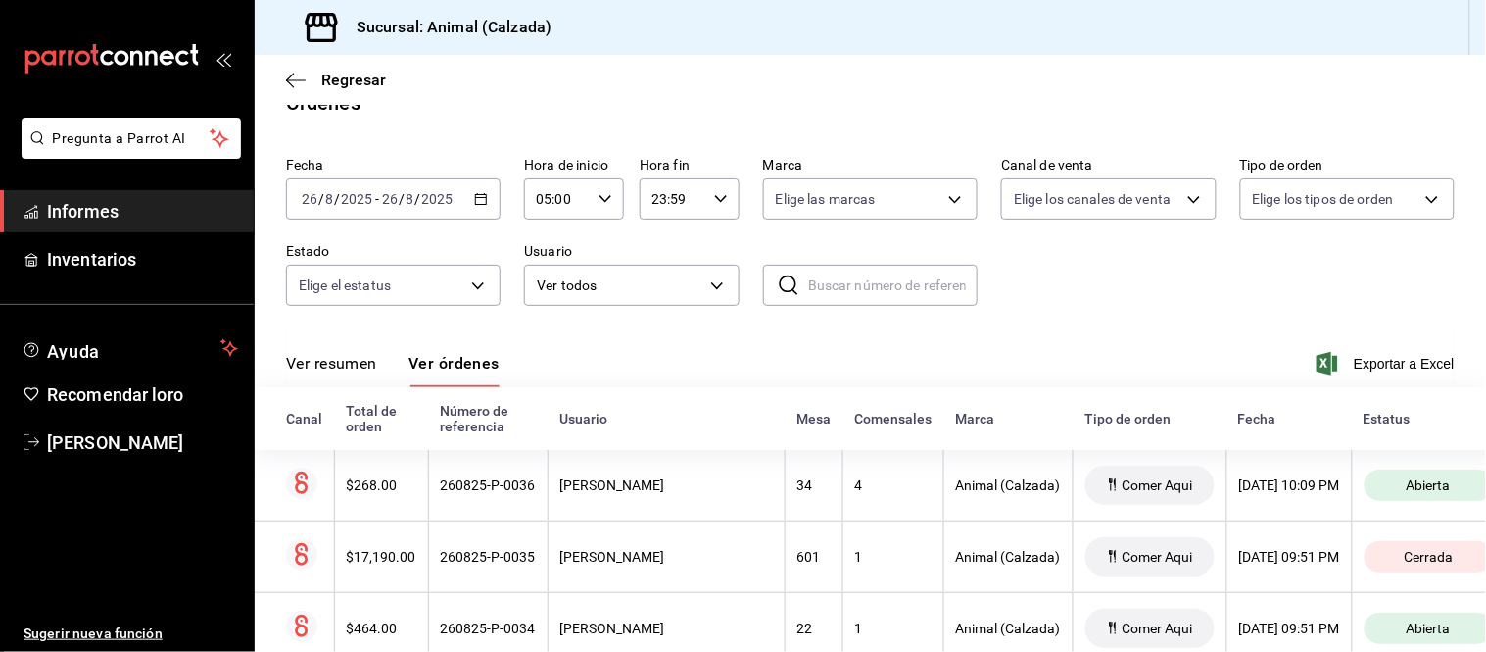
scroll to position [109, 0]
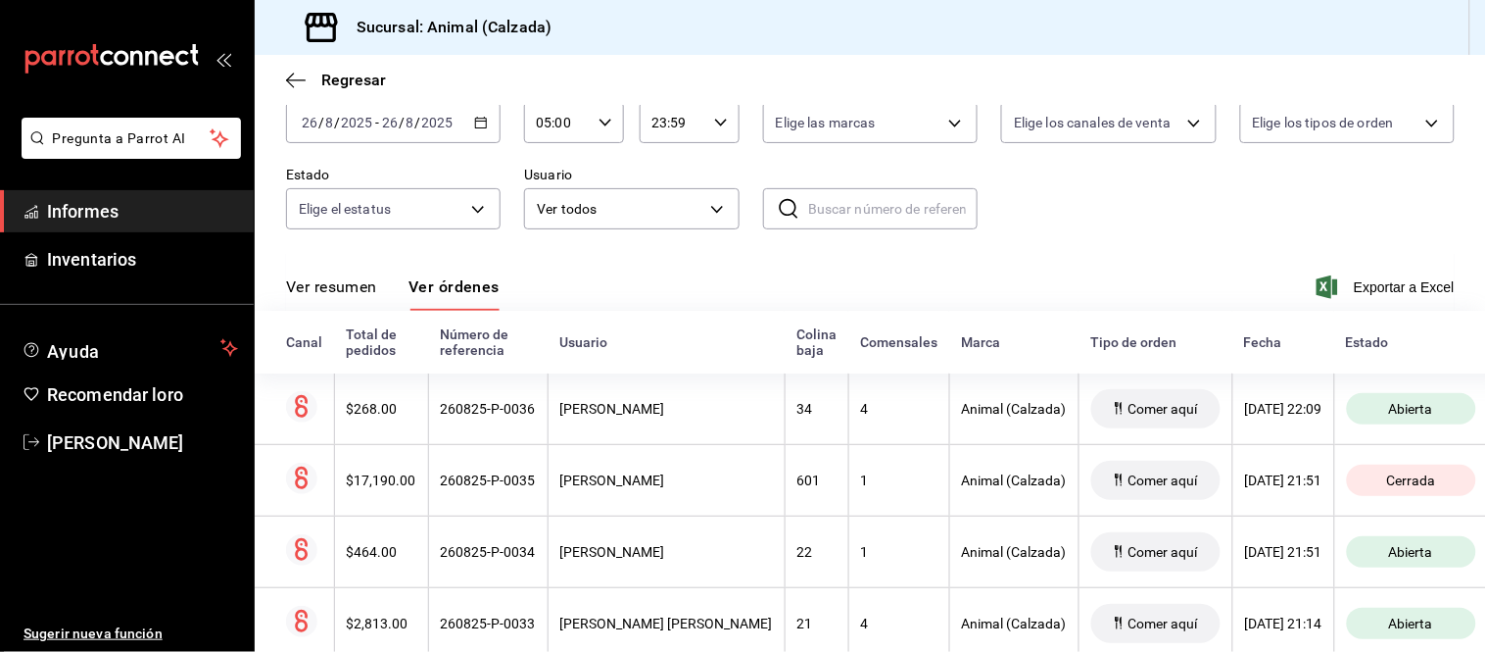
click at [346, 269] on div "Ver resumen Ver órdenes Exportar a Excel" at bounding box center [870, 282] width 1169 height 58
click at [364, 289] on font "Ver resumen" at bounding box center [331, 286] width 91 height 19
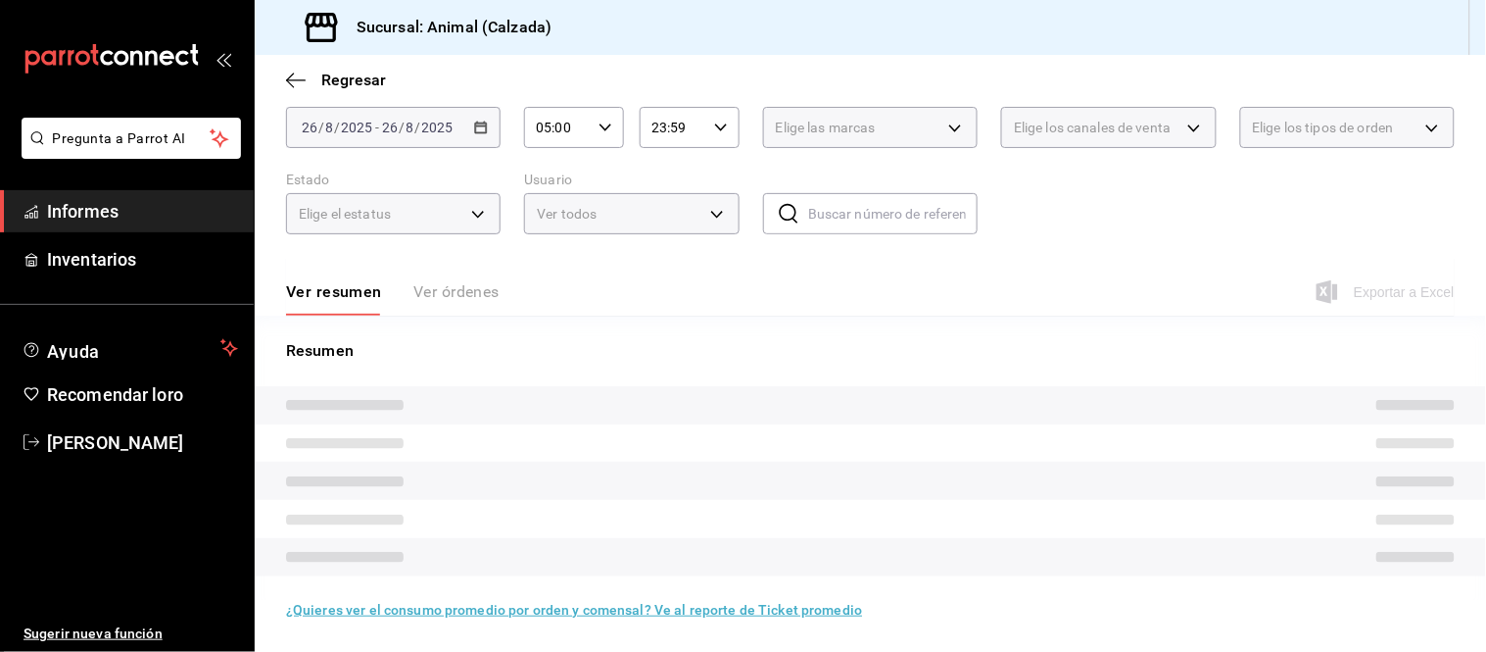
scroll to position [109, 0]
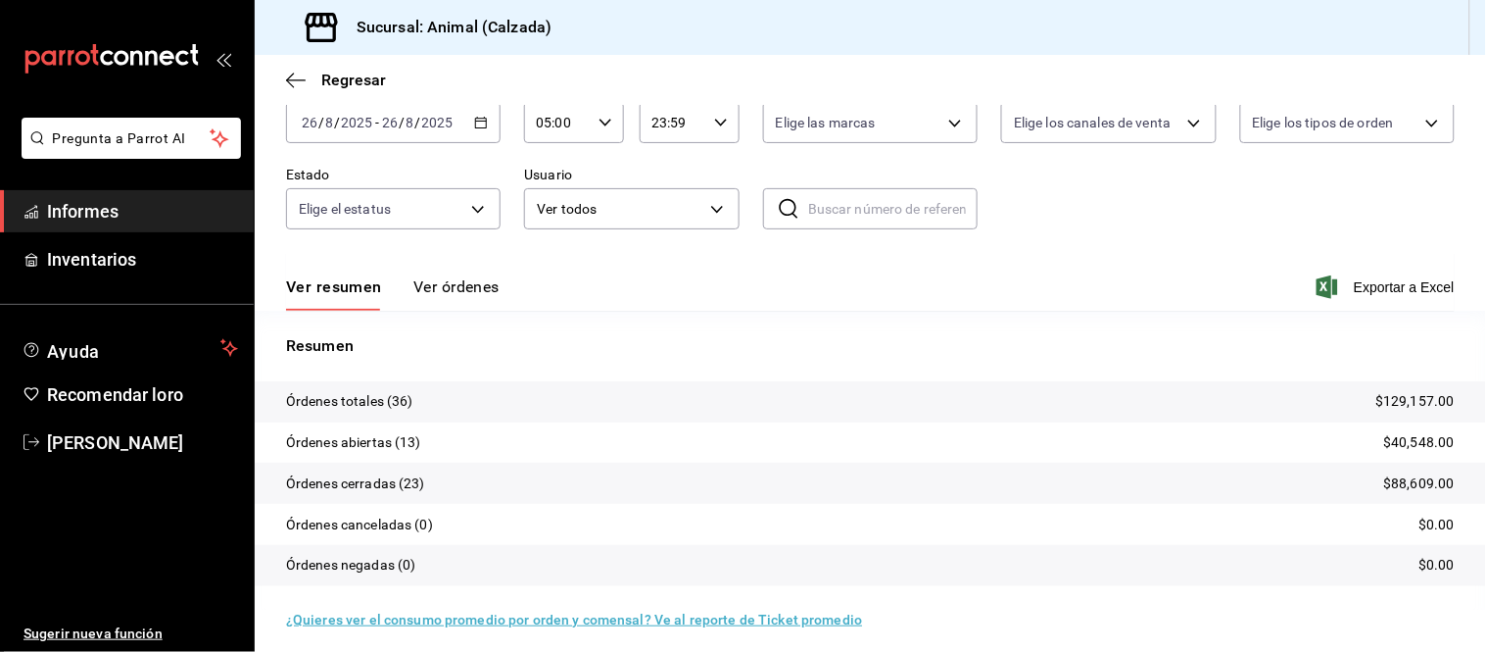
click at [442, 281] on font "Ver órdenes" at bounding box center [456, 286] width 86 height 19
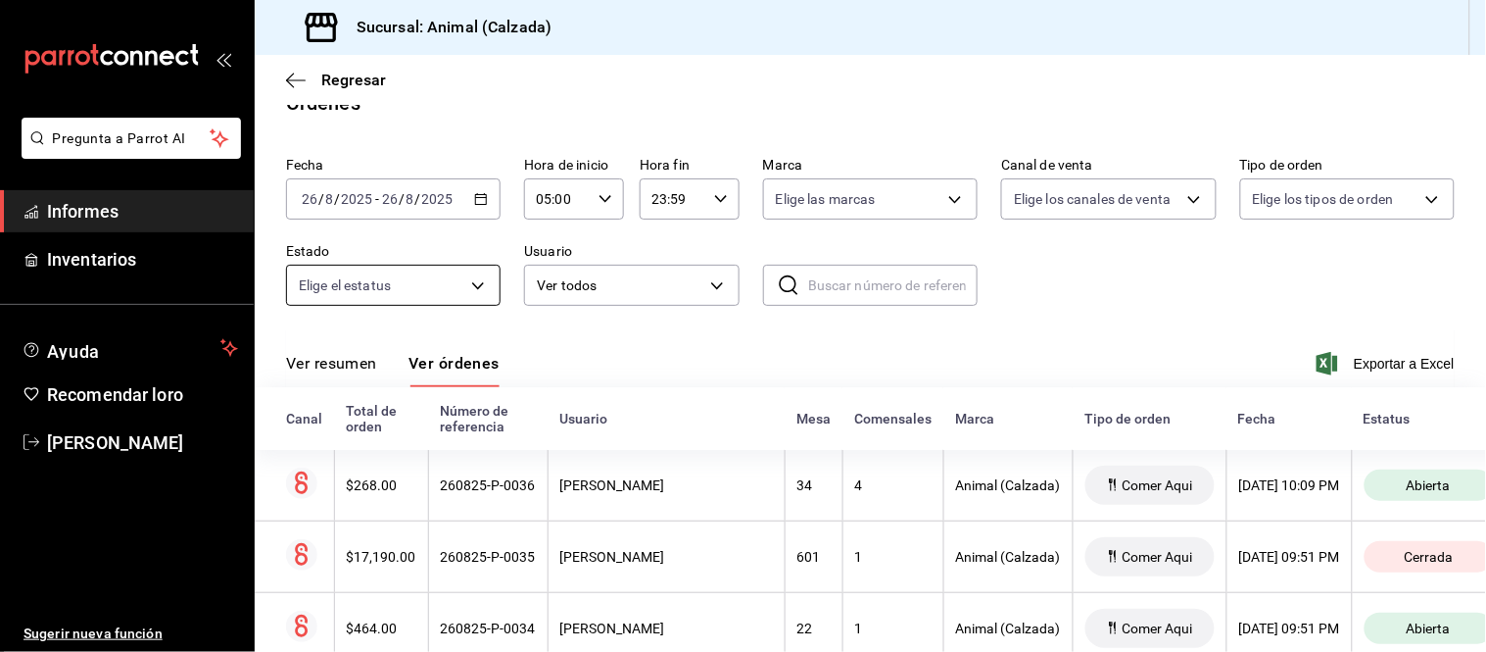
scroll to position [109, 0]
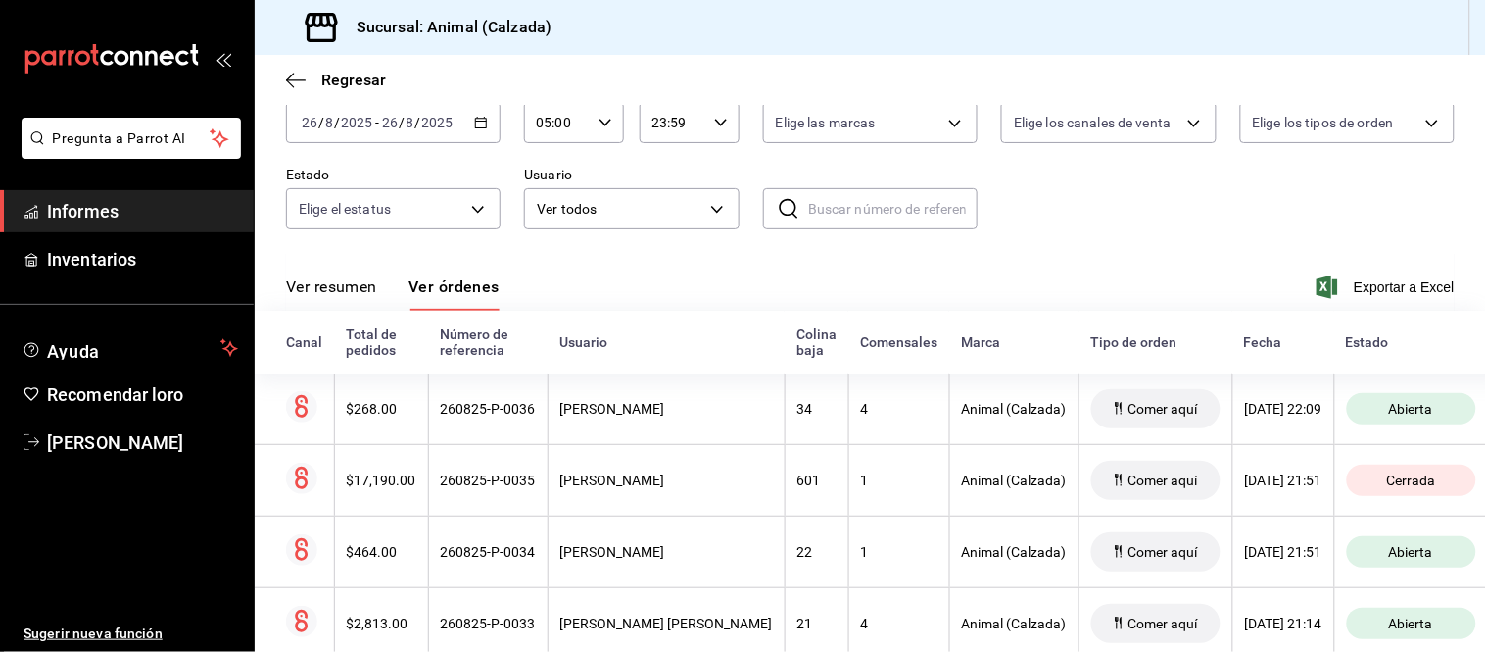
click at [372, 279] on font "Ver resumen" at bounding box center [331, 286] width 91 height 19
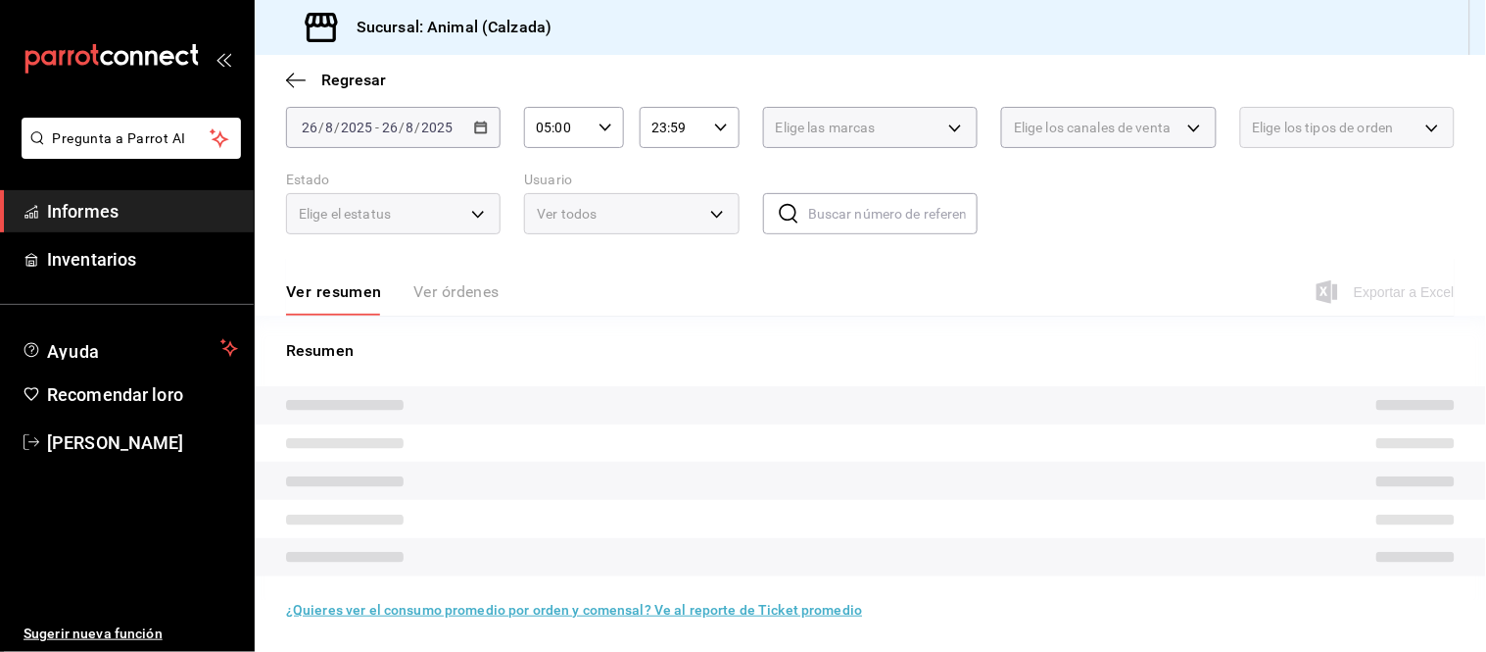
scroll to position [109, 0]
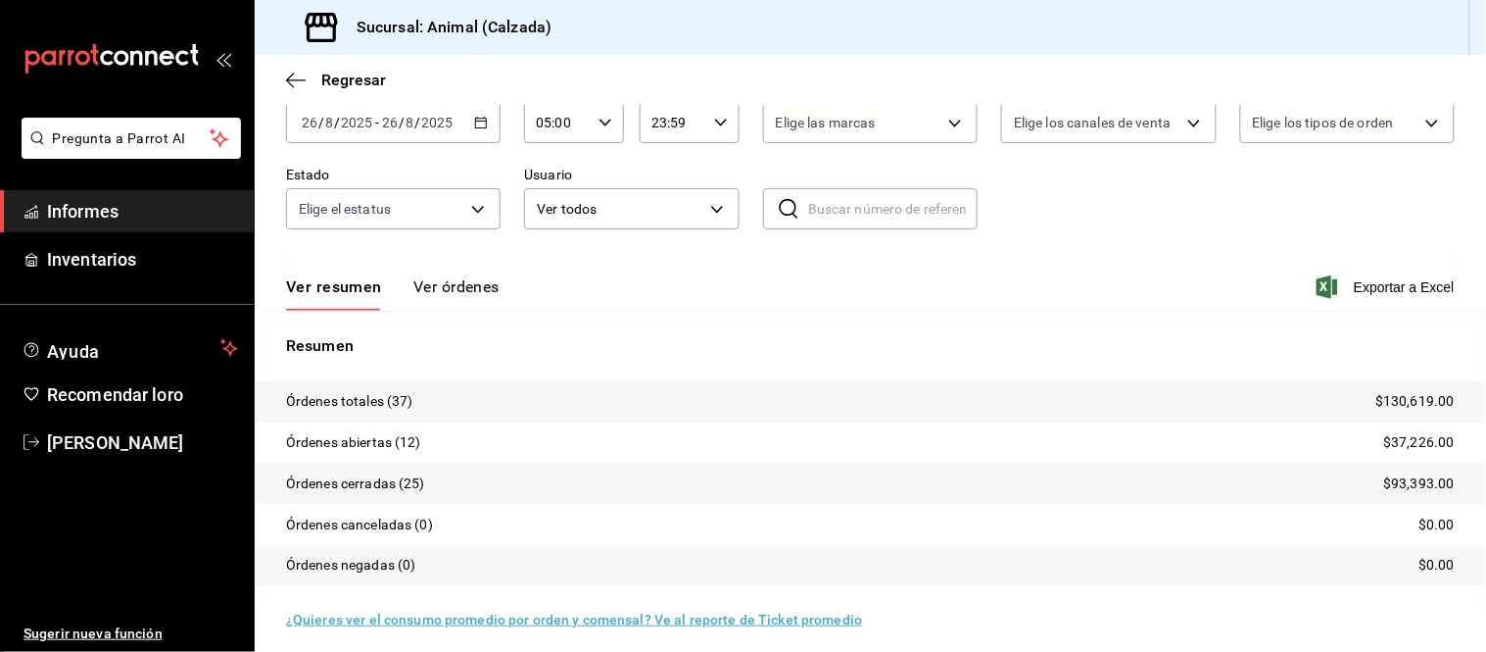
click at [446, 282] on font "Ver órdenes" at bounding box center [456, 286] width 86 height 19
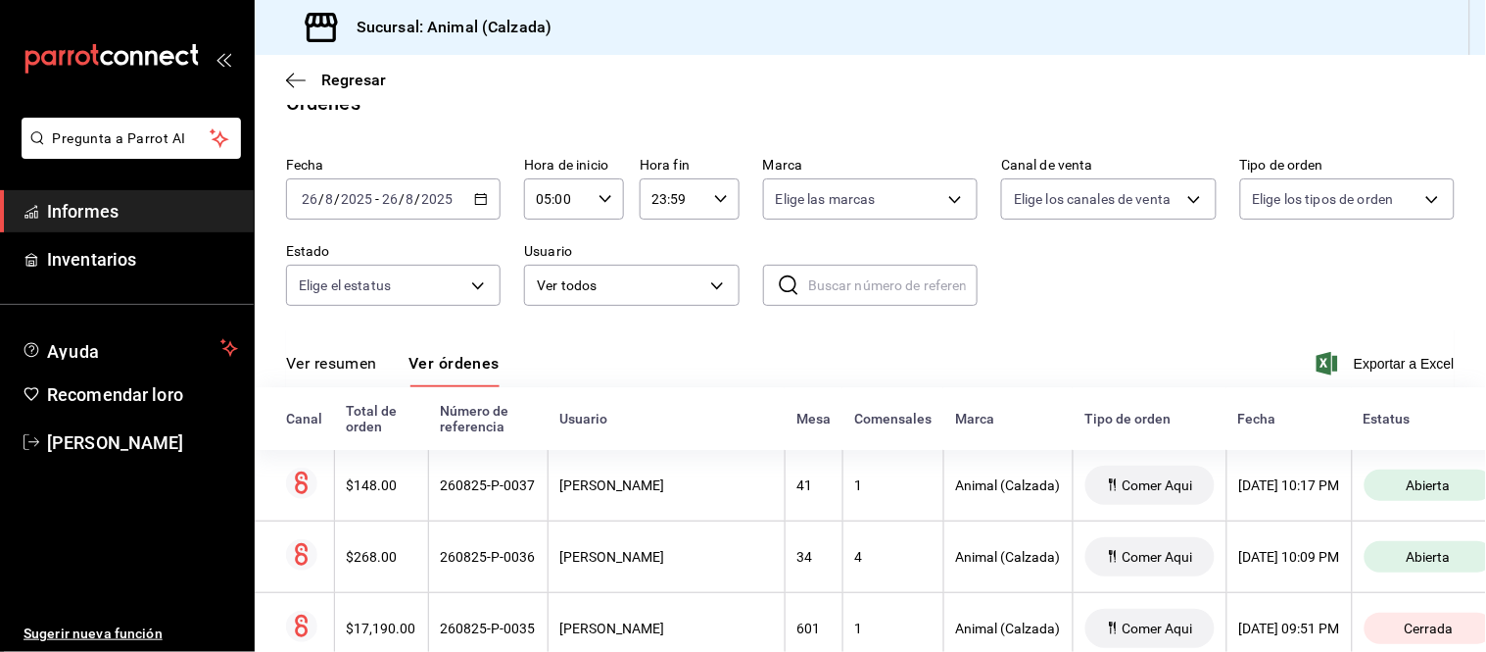
scroll to position [109, 0]
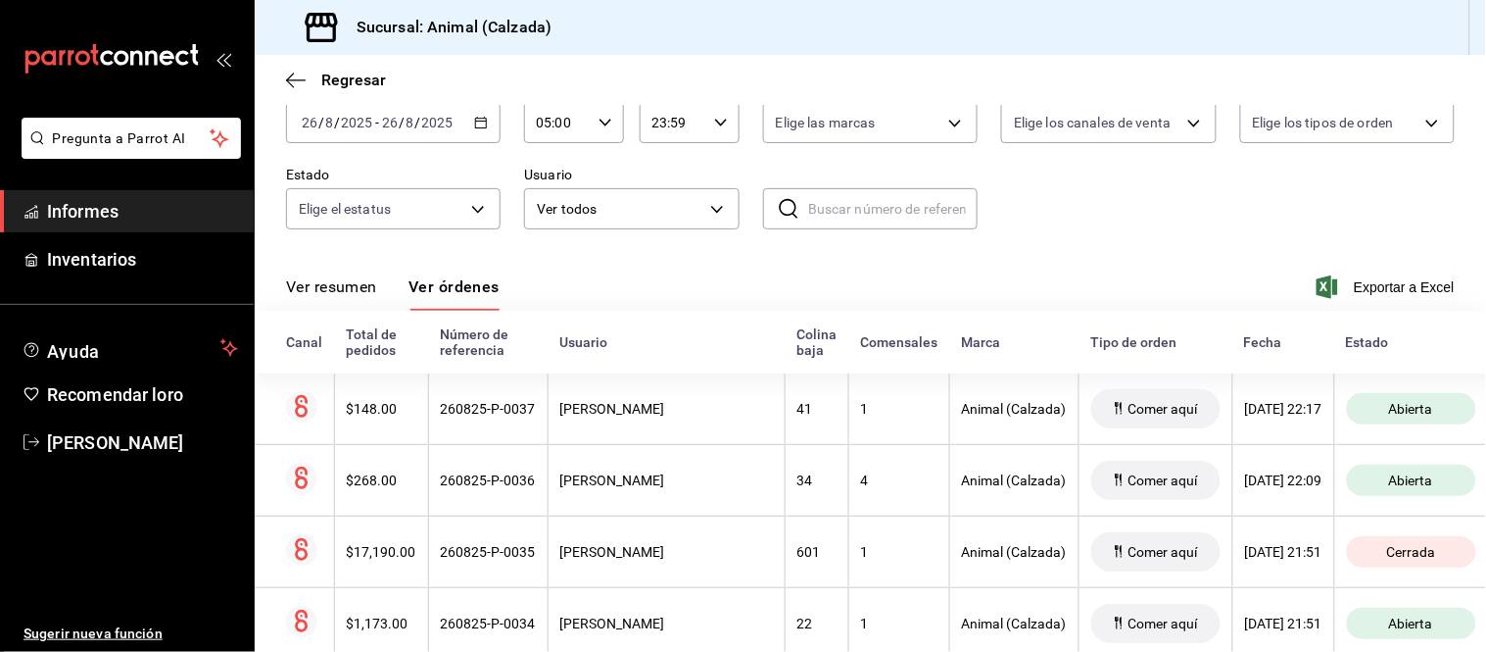
click at [315, 302] on button "Ver resumen" at bounding box center [331, 293] width 91 height 34
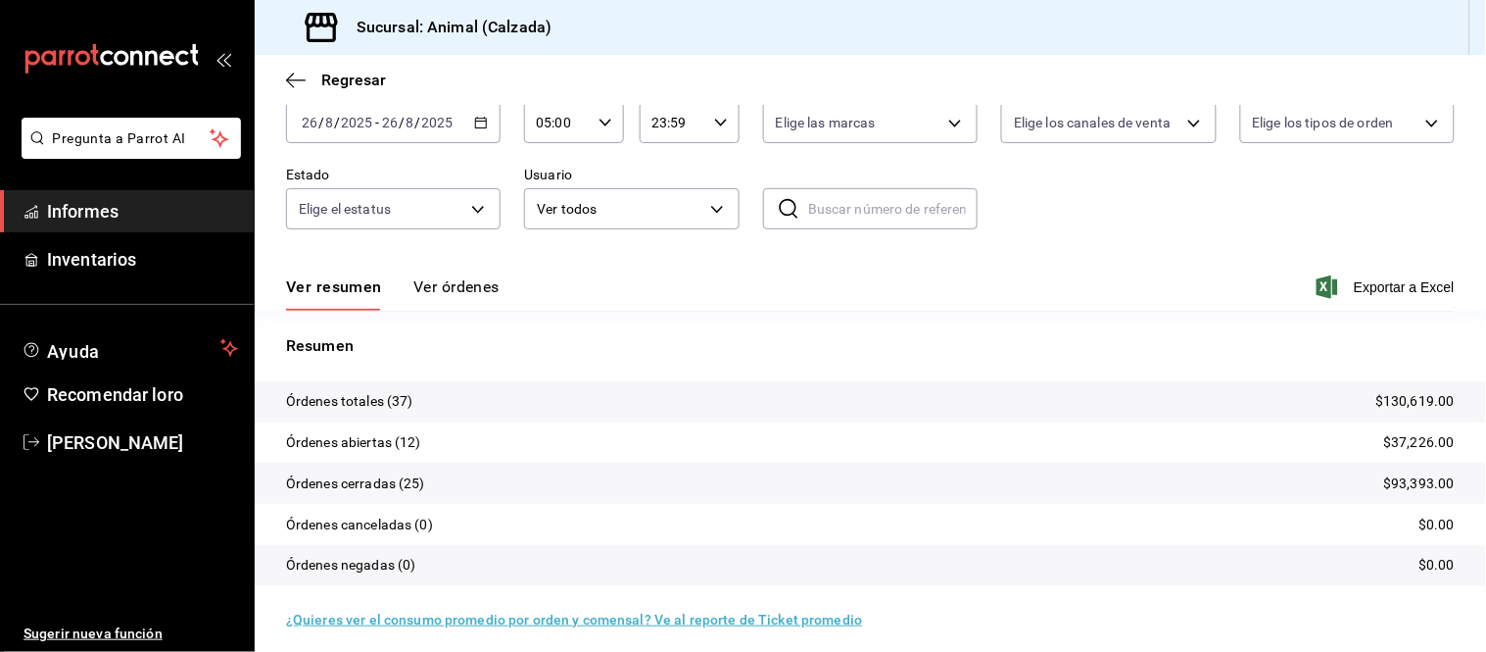
click at [447, 298] on button "Ver órdenes" at bounding box center [456, 293] width 86 height 34
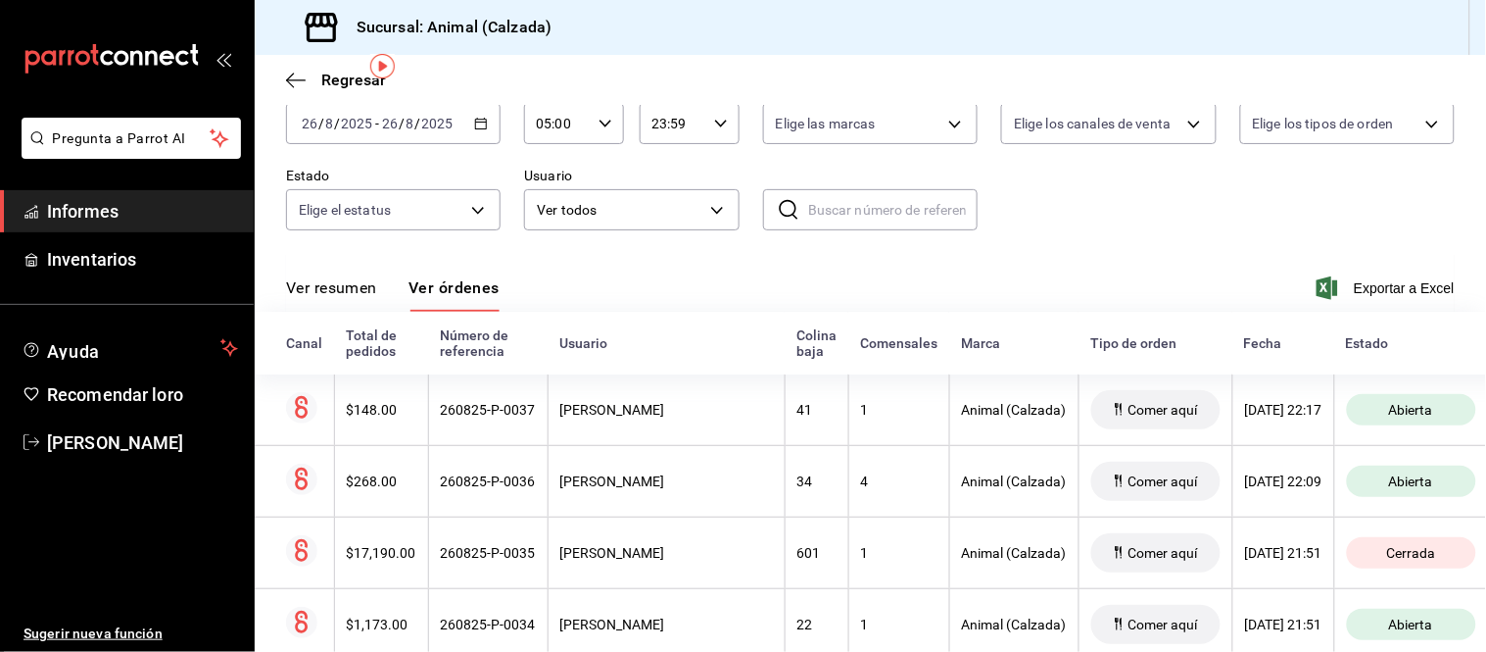
scroll to position [70, 0]
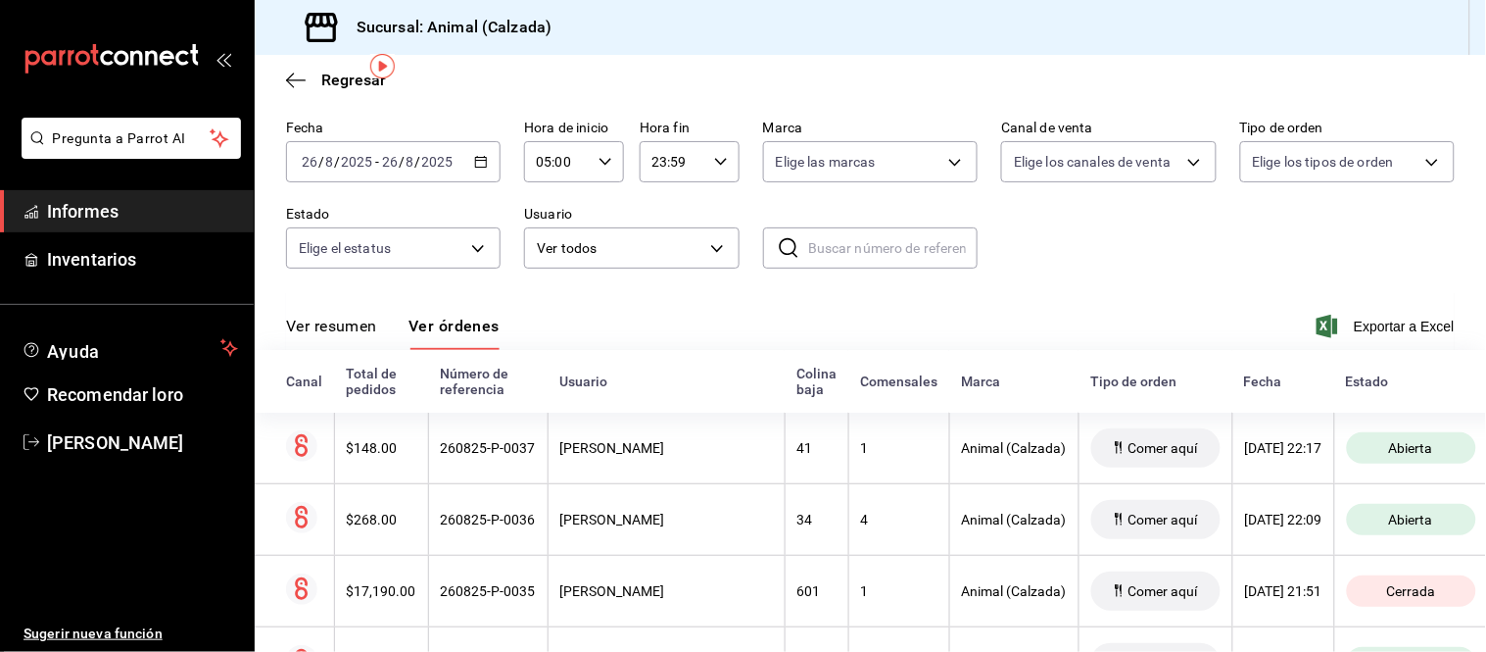
click at [328, 320] on font "Ver resumen" at bounding box center [331, 325] width 91 height 19
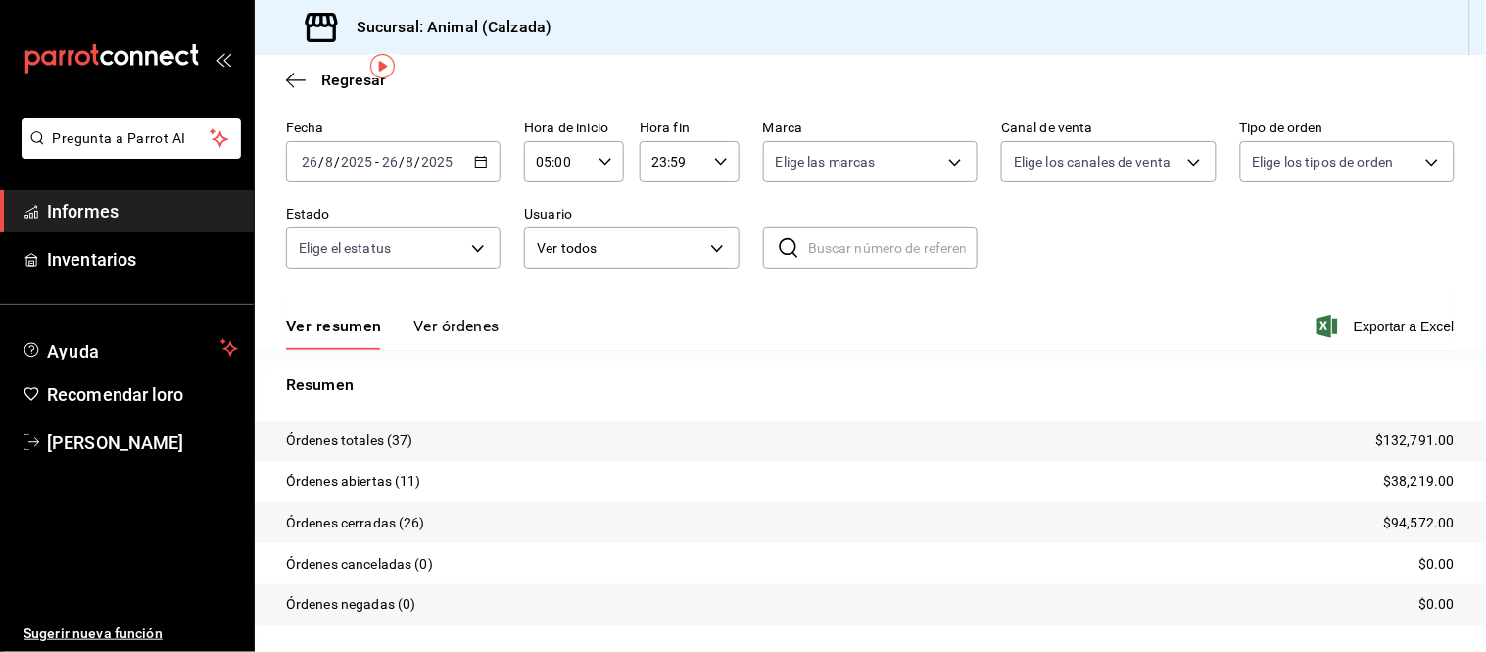
click at [449, 337] on button "Ver órdenes" at bounding box center [456, 333] width 86 height 34
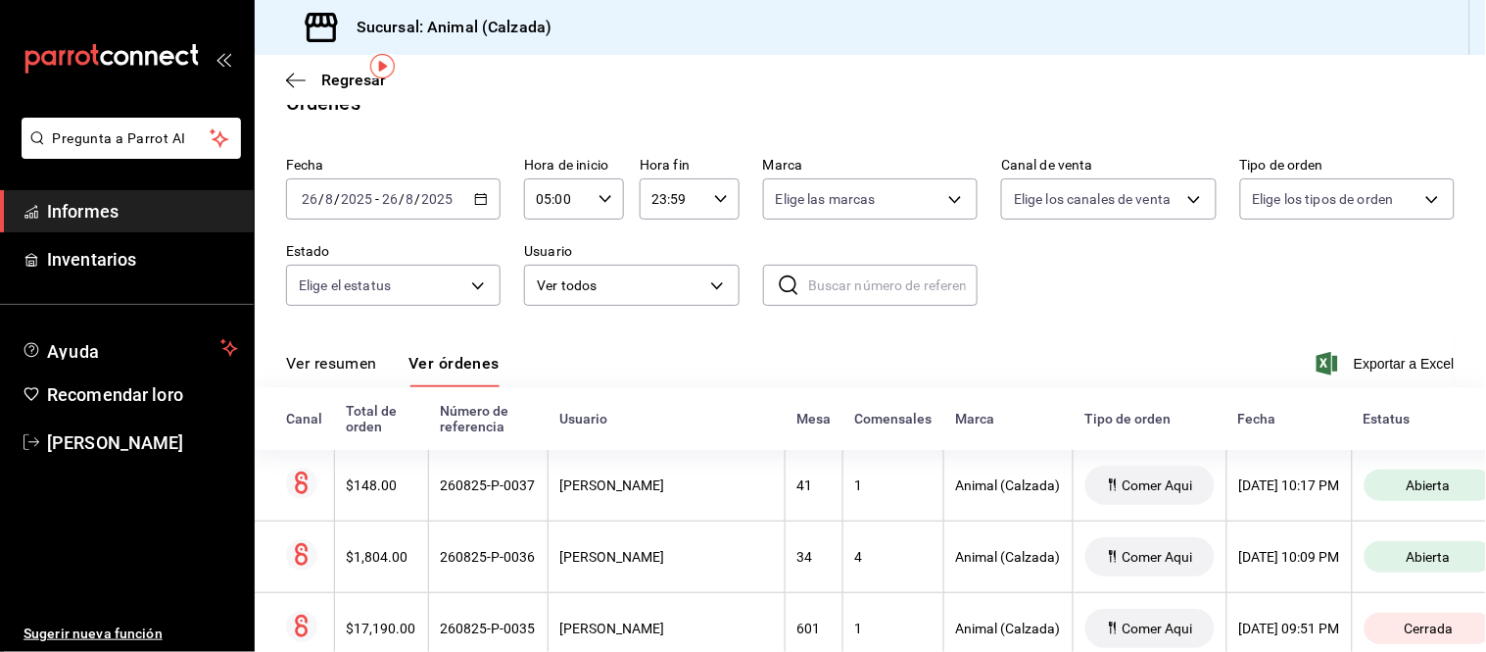
scroll to position [70, 0]
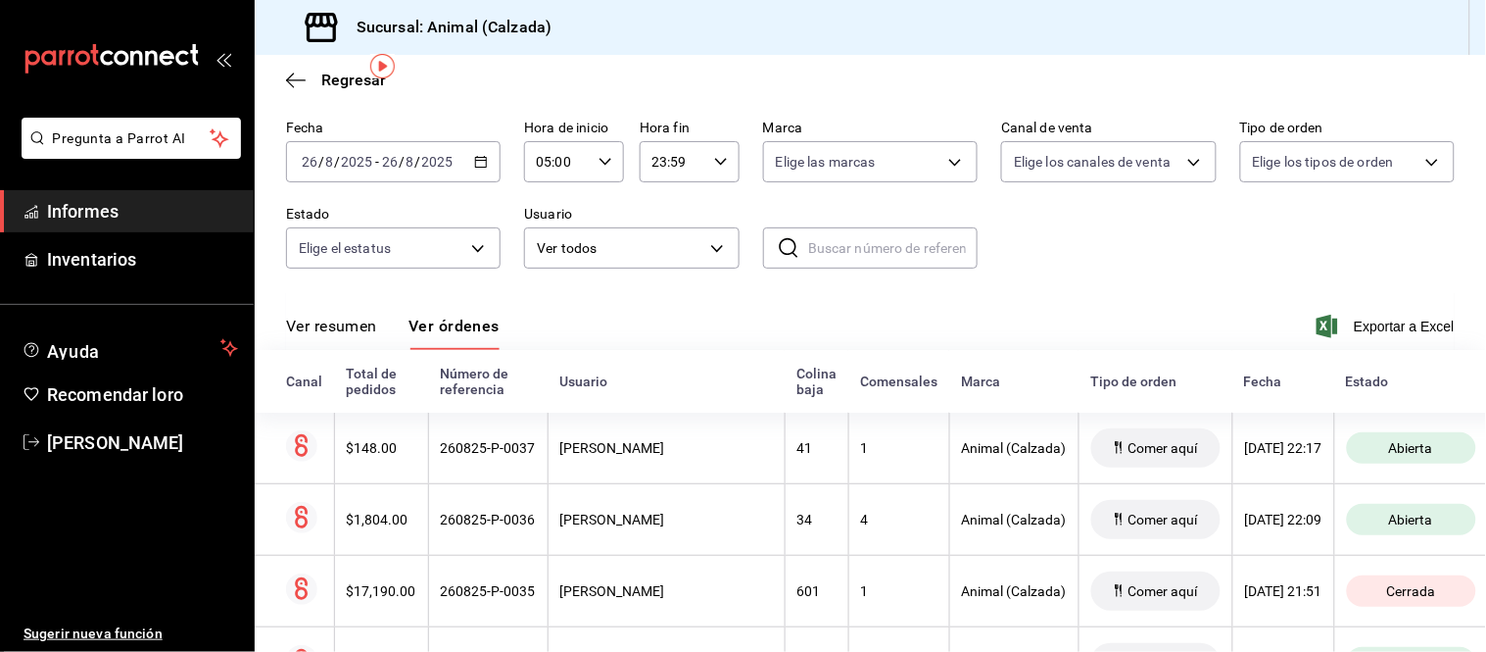
click at [698, 59] on div "Regresar" at bounding box center [871, 80] width 1232 height 50
click at [694, 83] on div "Regresar" at bounding box center [871, 80] width 1232 height 50
click at [650, 51] on div "Sucursal: Animal (Calzada)" at bounding box center [871, 27] width 1232 height 55
click at [551, 31] on div "Sucursal: Animal (Calzada)" at bounding box center [414, 27] width 289 height 55
click at [495, 61] on div "Regresar" at bounding box center [871, 80] width 1232 height 50
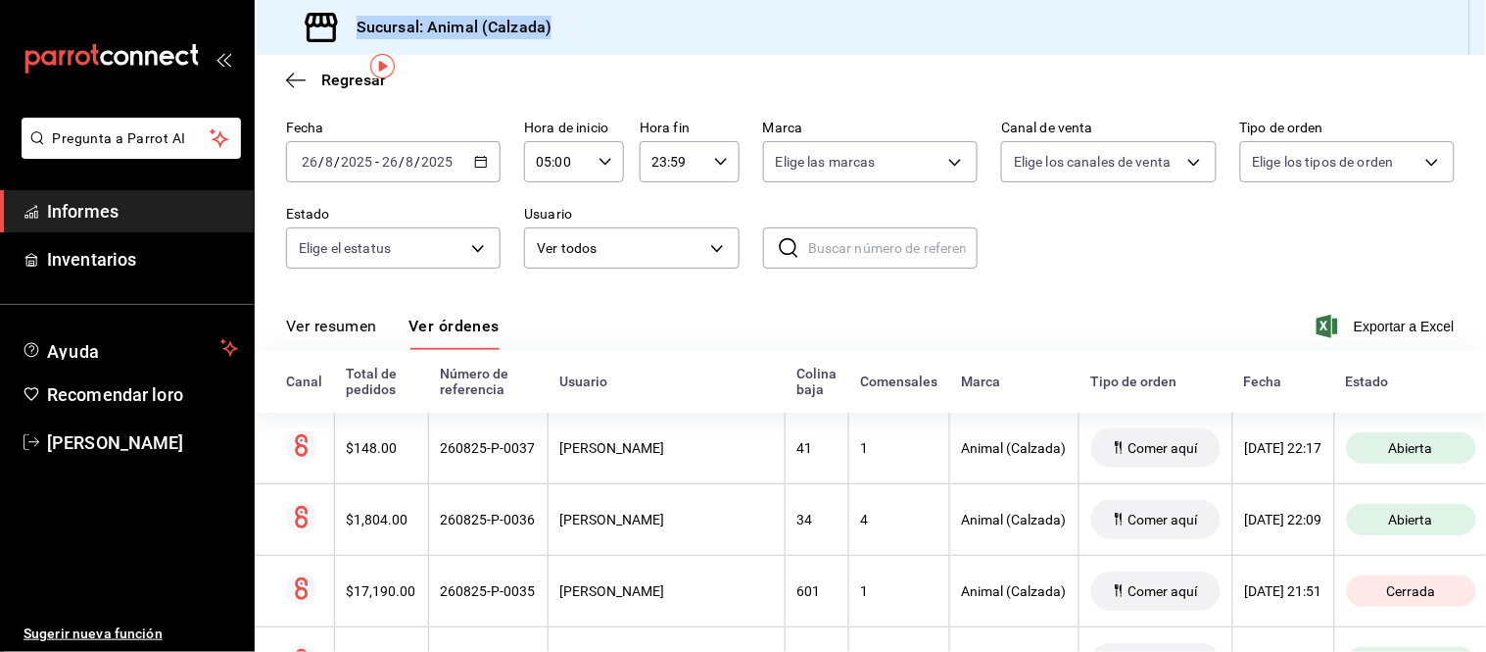
drag, startPoint x: 551, startPoint y: 26, endPoint x: 351, endPoint y: 24, distance: 199.9
click at [351, 24] on div "Sucursal: Animal (Calzada)" at bounding box center [414, 27] width 289 height 55
click at [605, 26] on div "Sucursal: Animal (Calzada)" at bounding box center [871, 27] width 1232 height 55
drag, startPoint x: 547, startPoint y: 29, endPoint x: 358, endPoint y: 33, distance: 189.1
click at [358, 33] on font "Sucursal: Animal (Calzada)" at bounding box center [454, 27] width 195 height 19
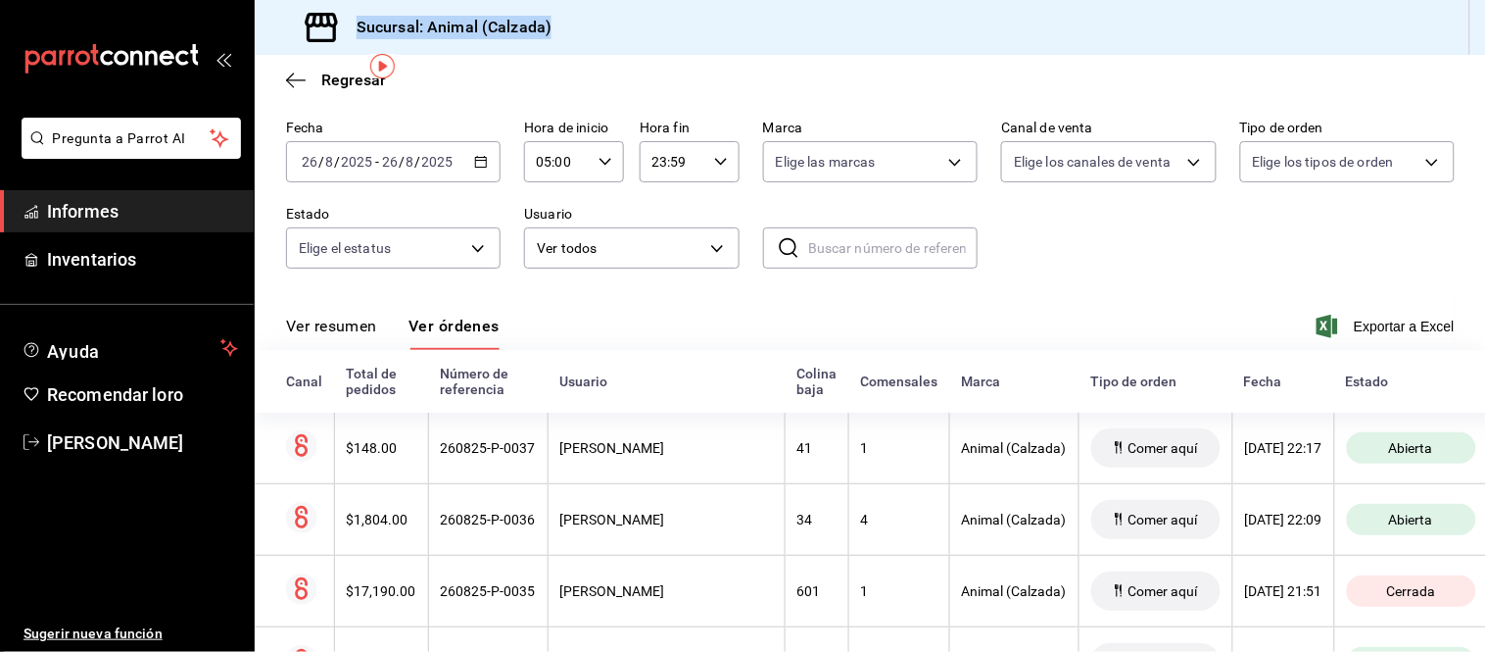
click at [551, 7] on div "Sucursal: Animal (Calzada)" at bounding box center [414, 27] width 289 height 55
click at [553, 23] on div "Sucursal: Animal (Calzada)" at bounding box center [414, 27] width 289 height 55
drag, startPoint x: 549, startPoint y: 26, endPoint x: 354, endPoint y: 27, distance: 195.0
click at [354, 27] on h3 "Sucursal: Animal (Calzada)" at bounding box center [446, 28] width 211 height 24
click at [571, 51] on div "Sucursal: Animal (Calzada)" at bounding box center [871, 27] width 1232 height 55
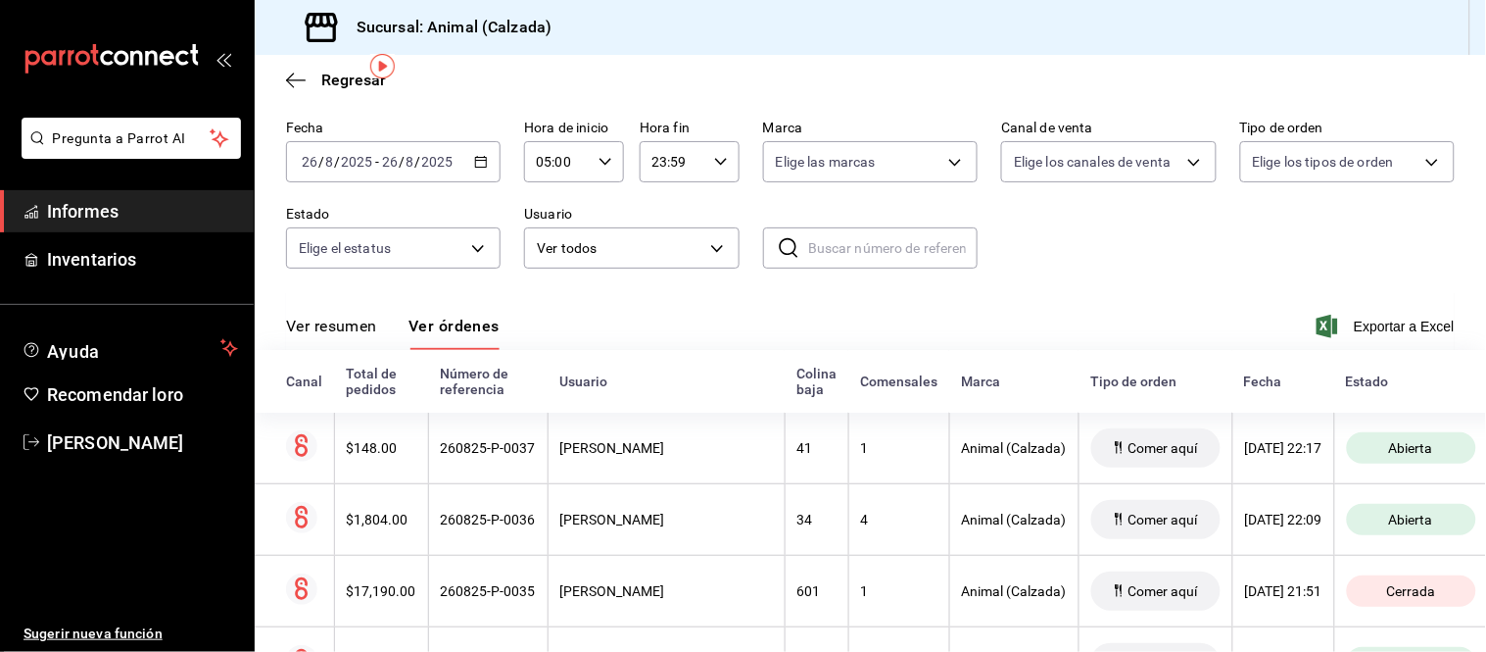
click at [546, 31] on font "Sucursal: Animal (Calzada)" at bounding box center [454, 27] width 195 height 19
click at [546, 29] on font "Sucursal: Animal (Calzada)" at bounding box center [454, 27] width 195 height 19
drag, startPoint x: 546, startPoint y: 26, endPoint x: 422, endPoint y: 36, distance: 123.8
click at [422, 36] on h3 "Sucursal: Animal (Calzada)" at bounding box center [446, 28] width 211 height 24
click at [355, 22] on h3 "Sucursal: Animal (Calzada)" at bounding box center [446, 28] width 211 height 24
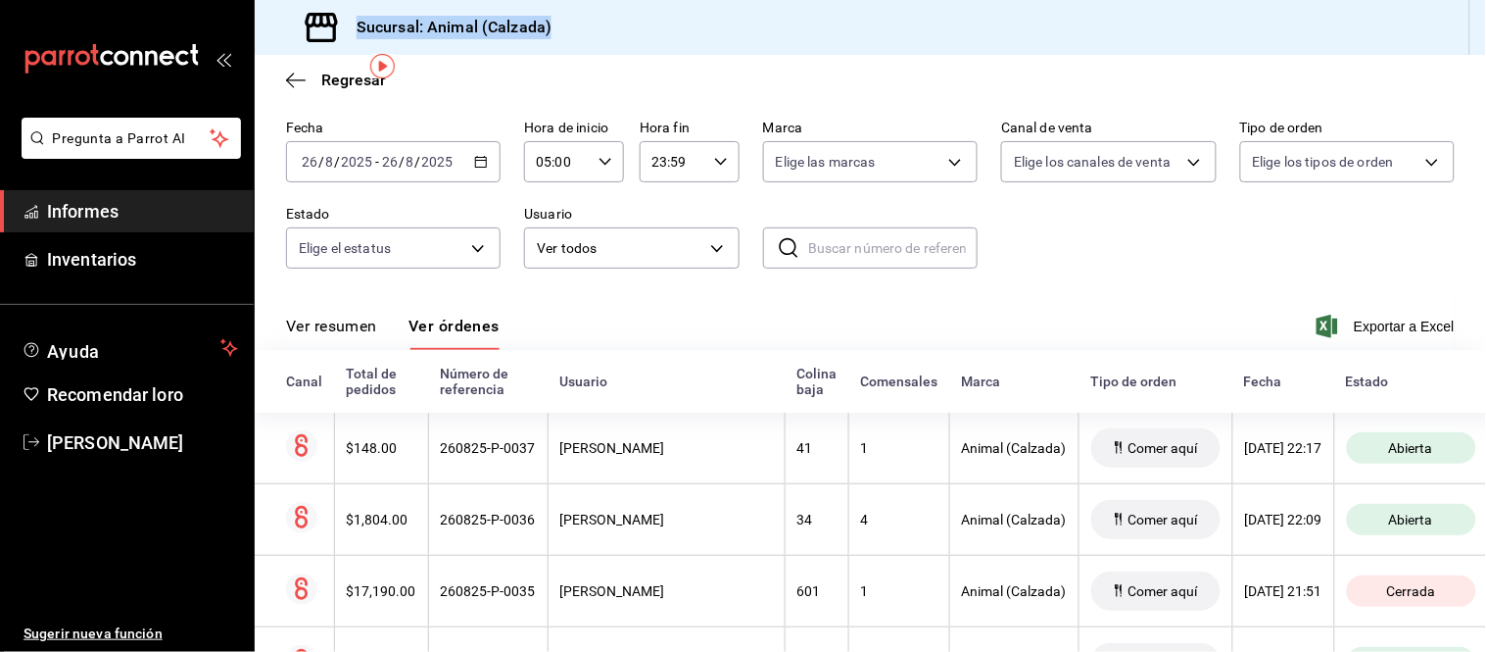
drag, startPoint x: 357, startPoint y: 22, endPoint x: 558, endPoint y: 27, distance: 201.9
click at [558, 27] on div "Sucursal: Animal (Calzada)" at bounding box center [871, 27] width 1232 height 55
click at [550, 29] on div "Sucursal: Animal (Calzada)" at bounding box center [414, 27] width 289 height 55
click at [369, 327] on font "Ver resumen" at bounding box center [331, 325] width 91 height 19
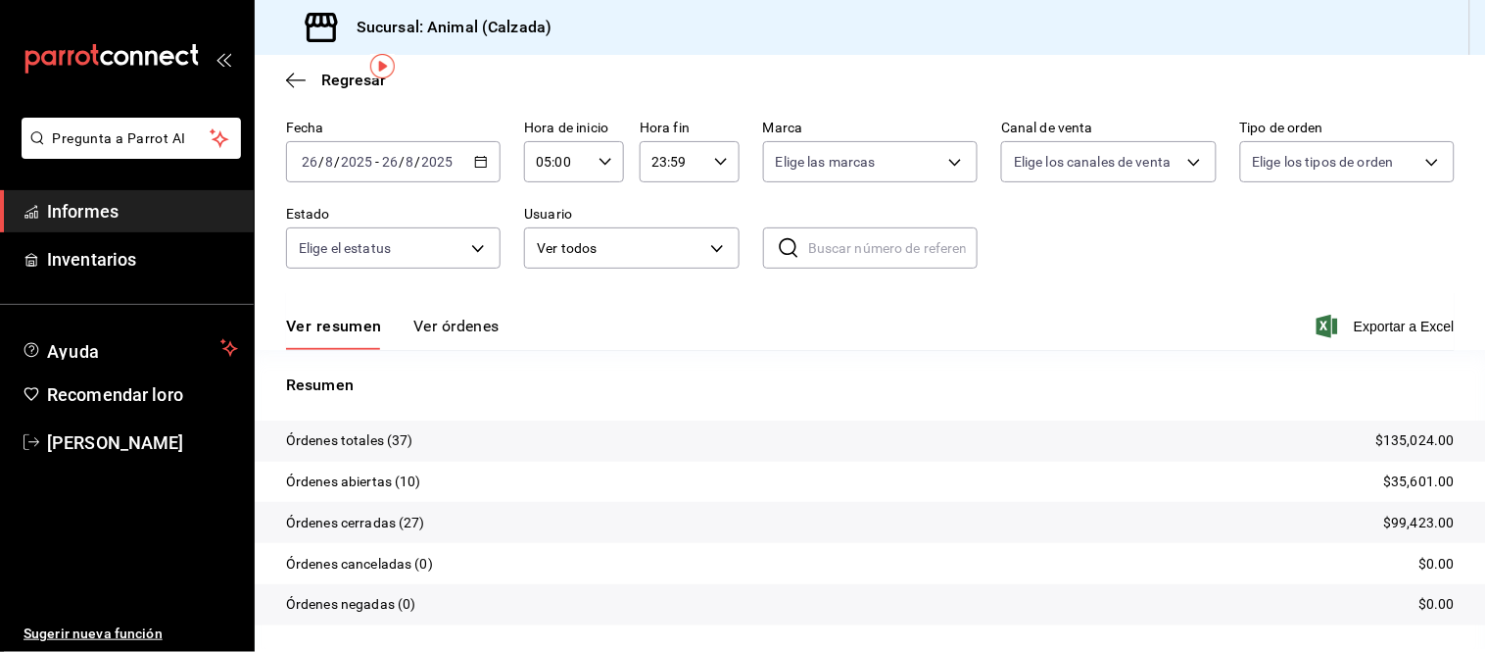
click at [476, 312] on div "Ver resumen Ver órdenes Exportar a Excel" at bounding box center [870, 321] width 1169 height 58
click at [473, 320] on font "Ver órdenes" at bounding box center [456, 325] width 86 height 19
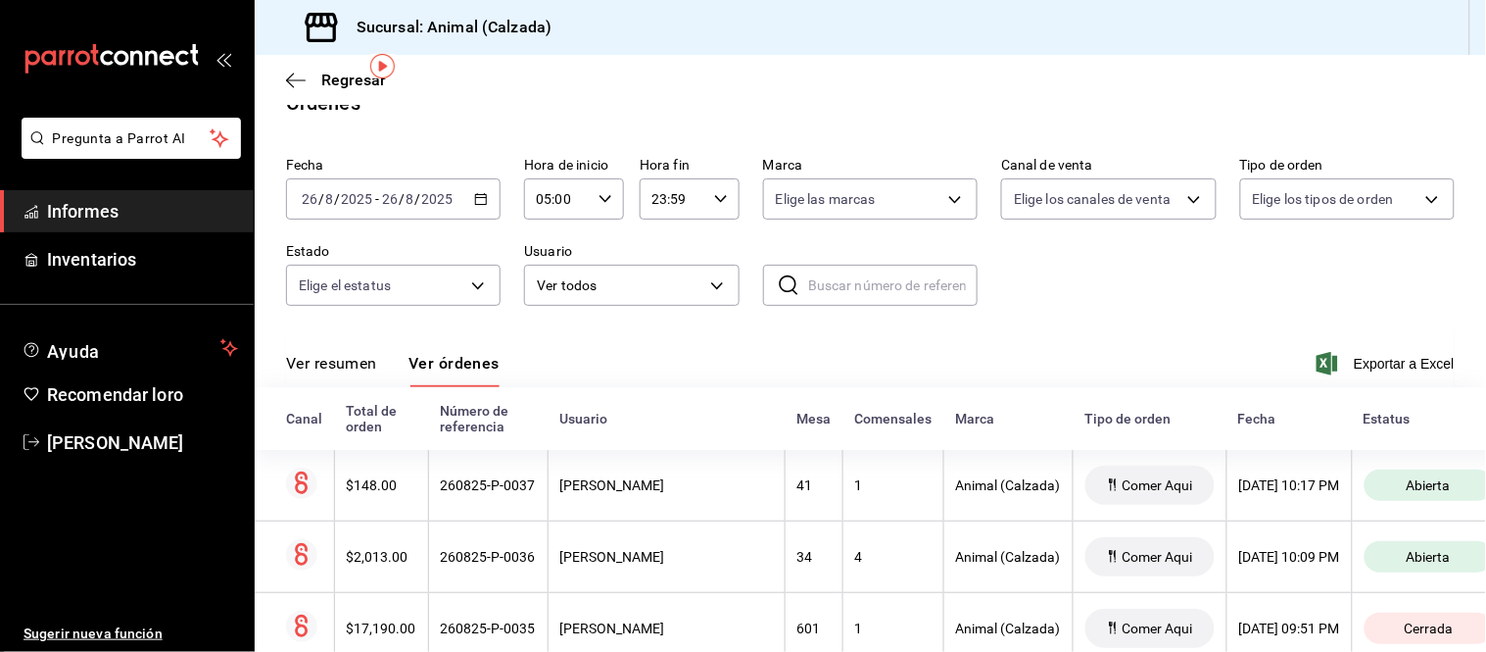
scroll to position [70, 0]
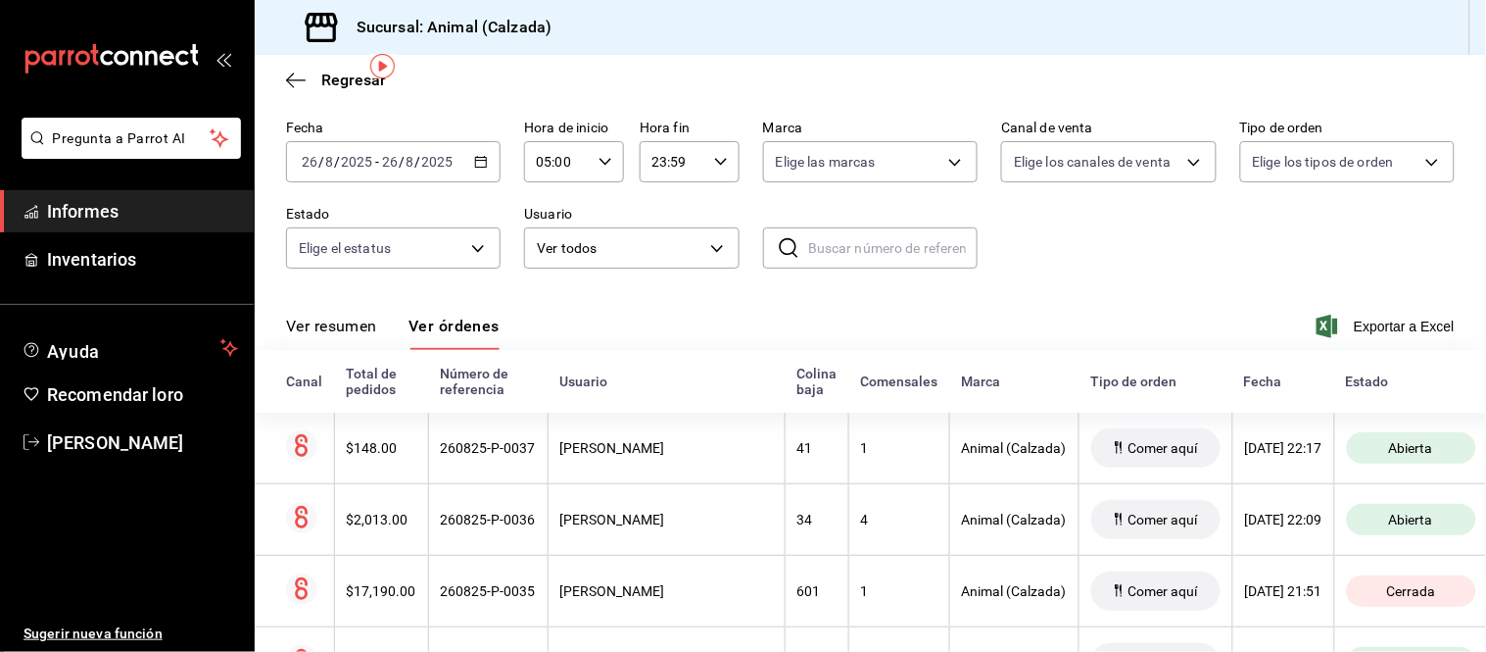
click at [374, 333] on font "Ver resumen" at bounding box center [331, 325] width 91 height 19
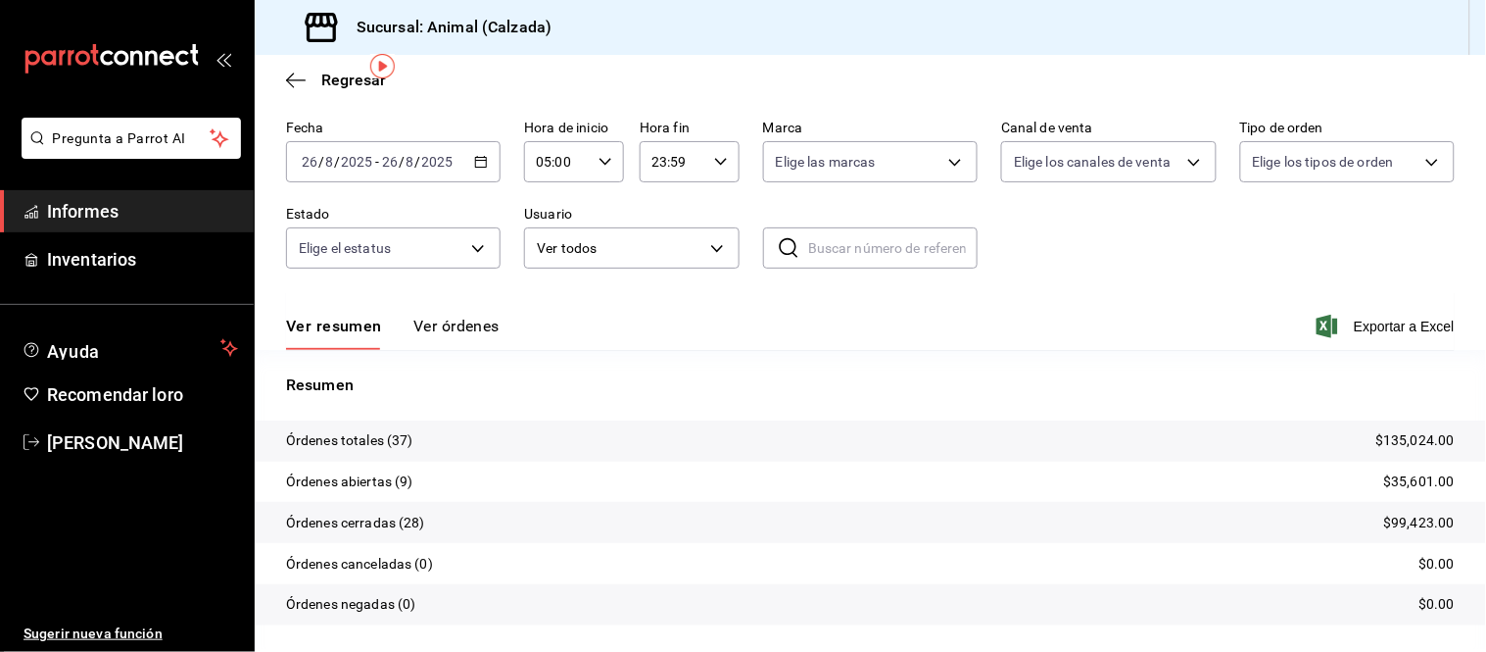
click at [456, 328] on font "Ver órdenes" at bounding box center [456, 325] width 86 height 19
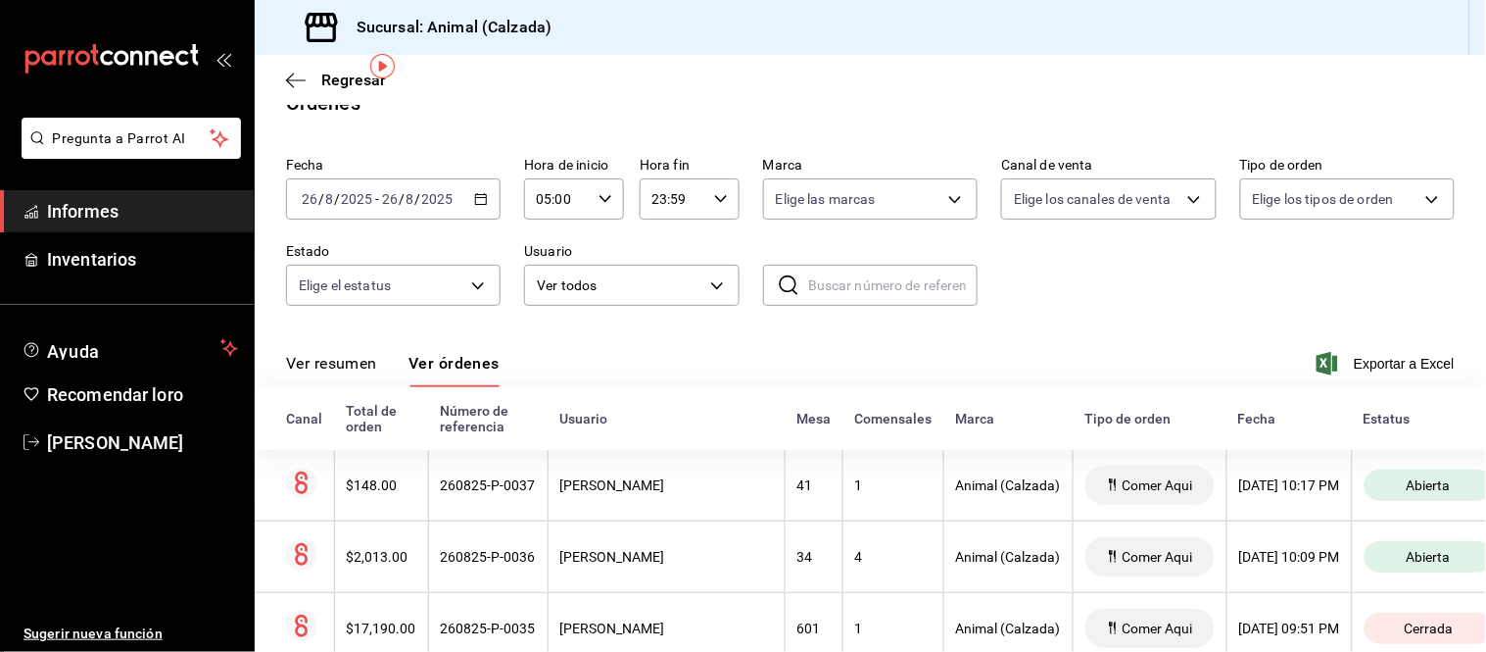
scroll to position [70, 0]
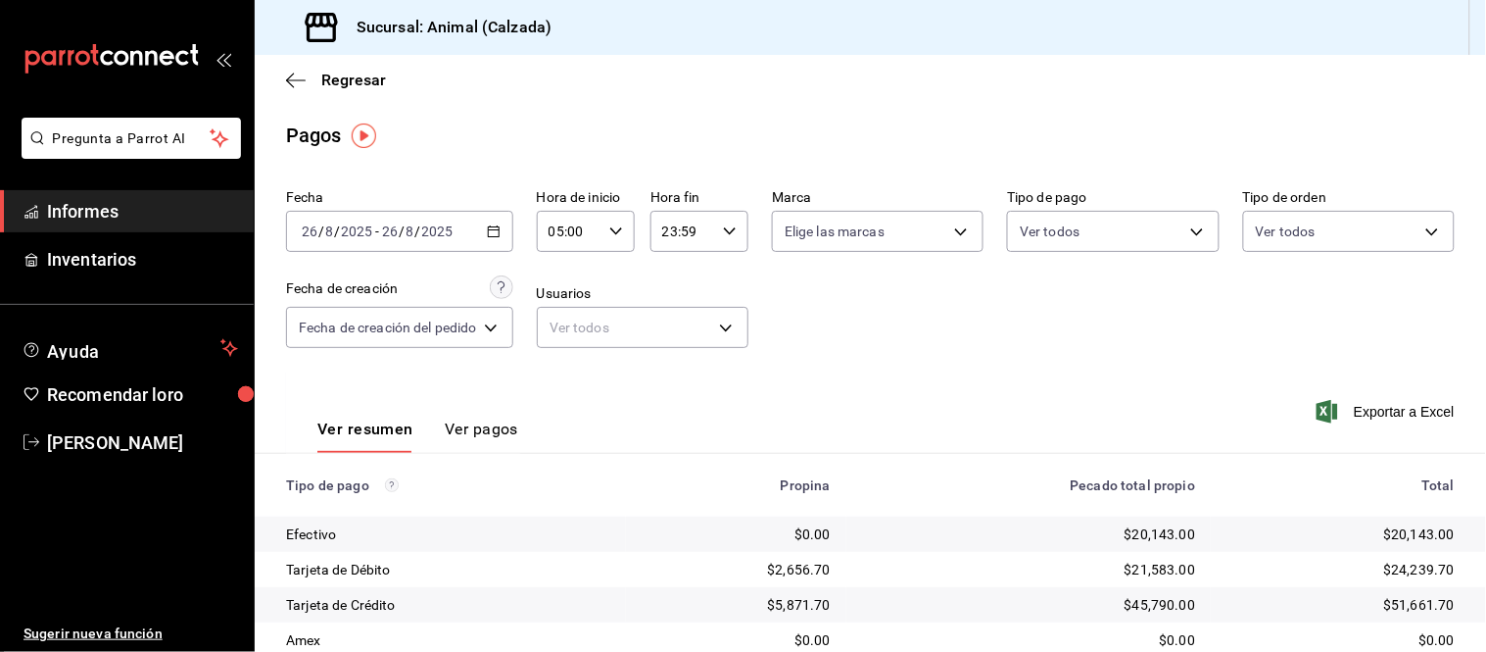
click at [467, 442] on button "Ver pagos" at bounding box center [481, 435] width 73 height 34
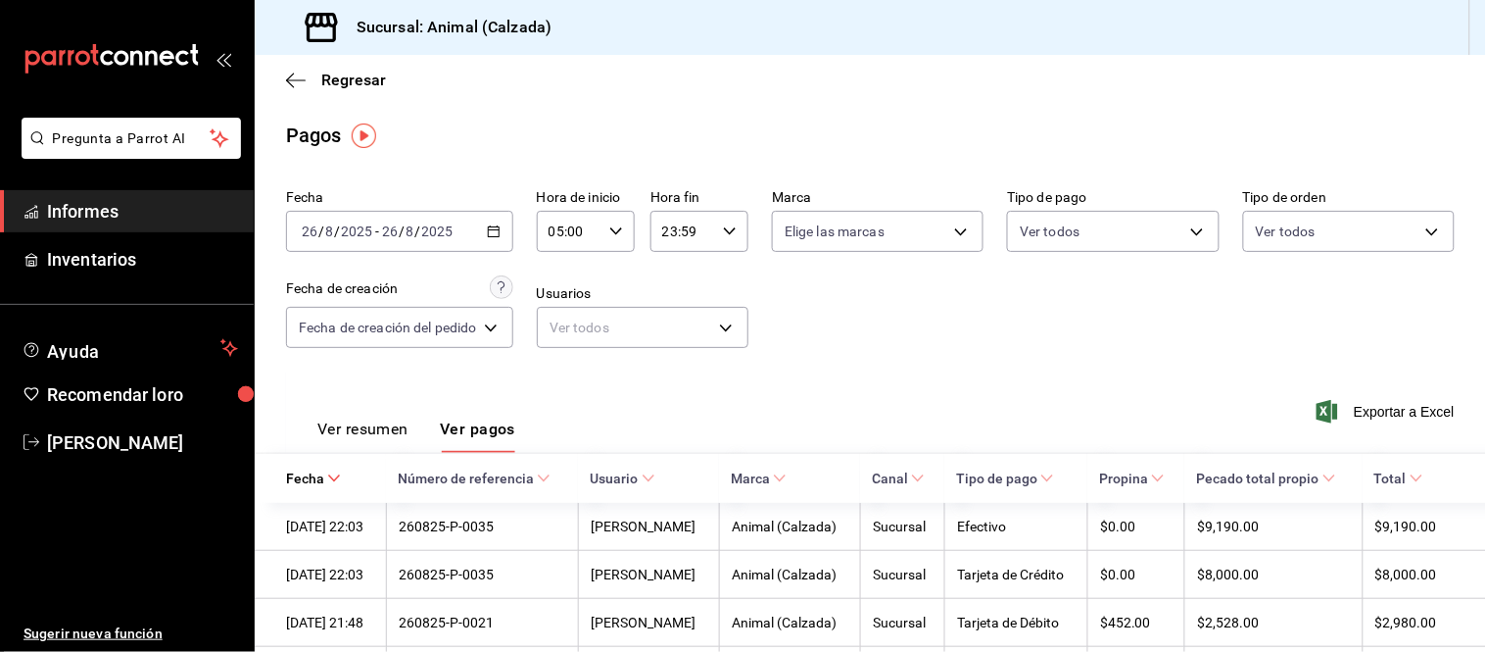
click at [384, 434] on font "Ver resumen" at bounding box center [362, 428] width 91 height 19
